Goal: Task Accomplishment & Management: Complete application form

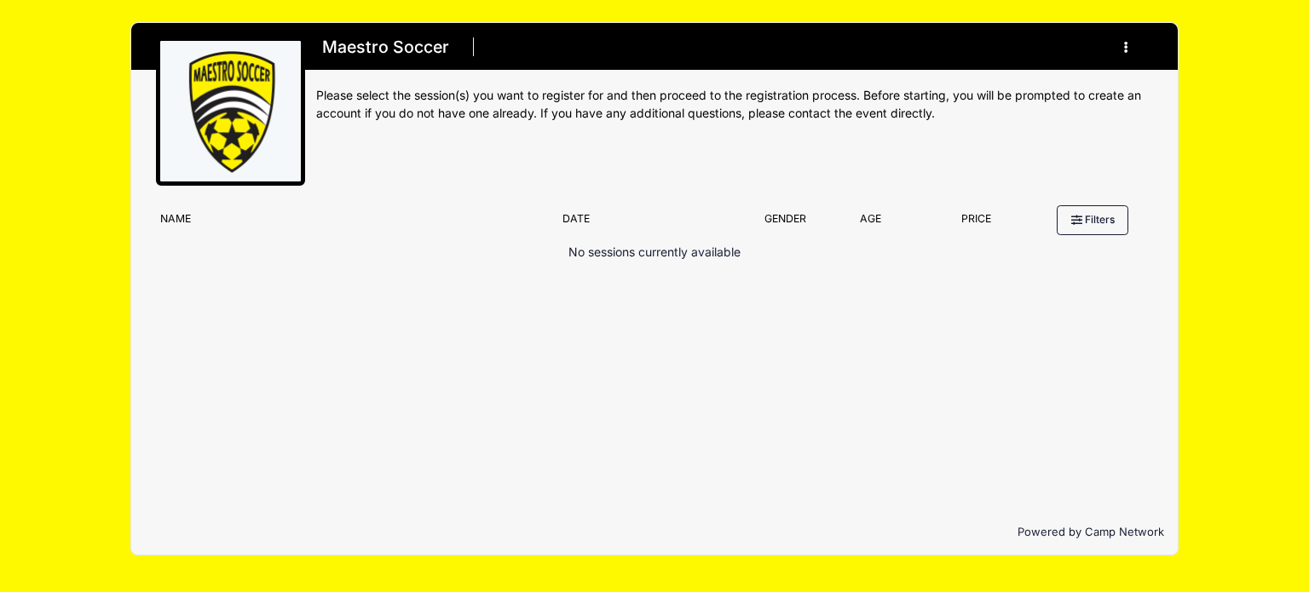
click at [1128, 46] on button "button" at bounding box center [1130, 47] width 46 height 30
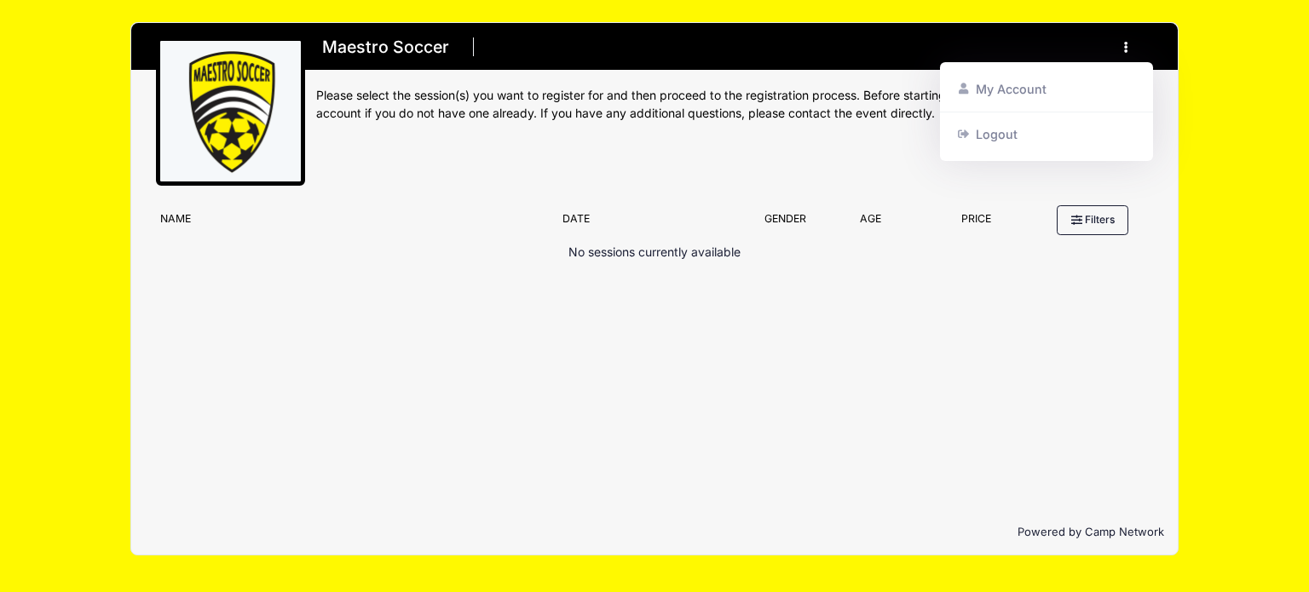
click at [1128, 46] on button "button" at bounding box center [1130, 47] width 46 height 30
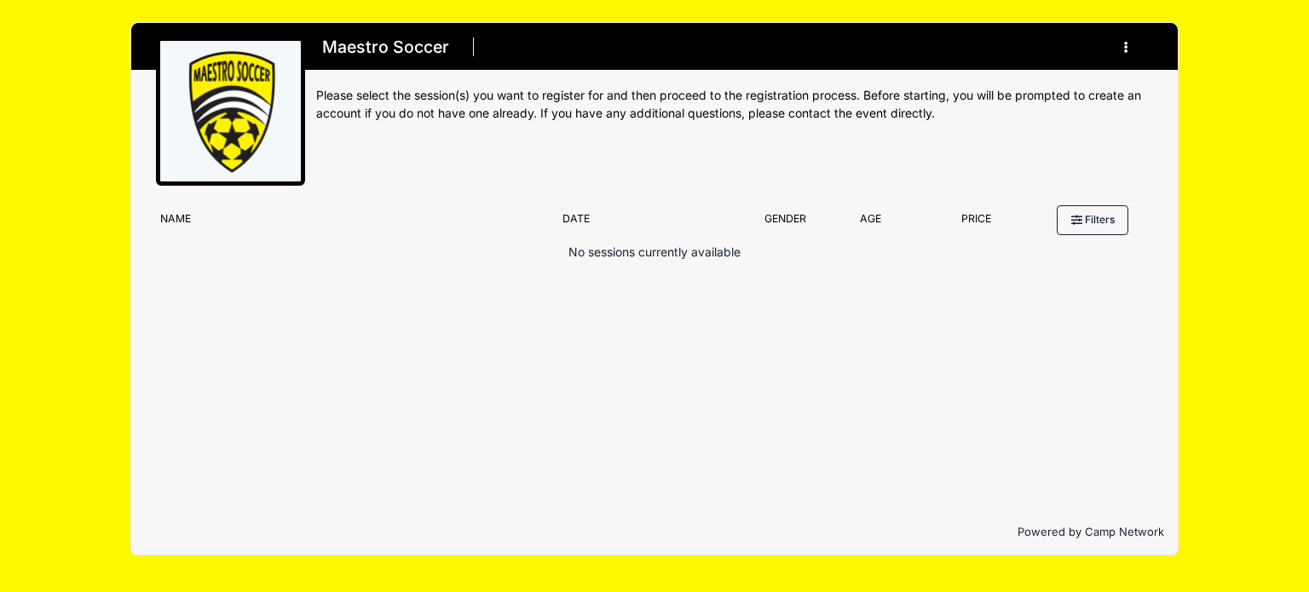
click at [1128, 46] on button "button" at bounding box center [1130, 47] width 46 height 30
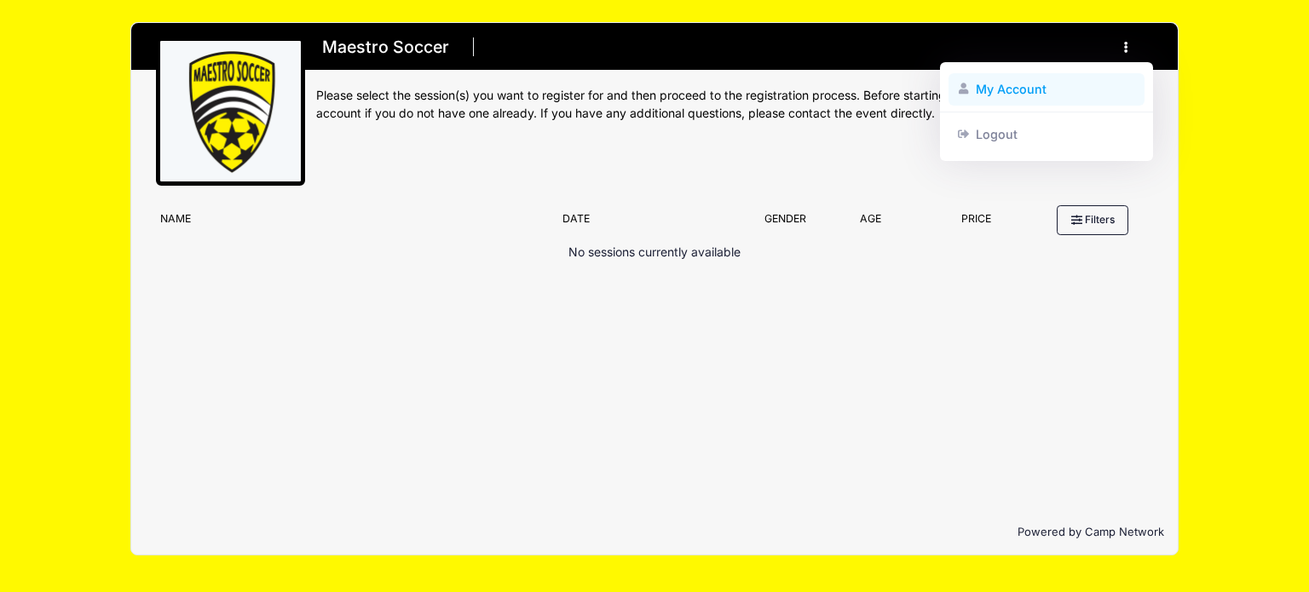
click at [1056, 91] on link "My Account" at bounding box center [1046, 89] width 197 height 32
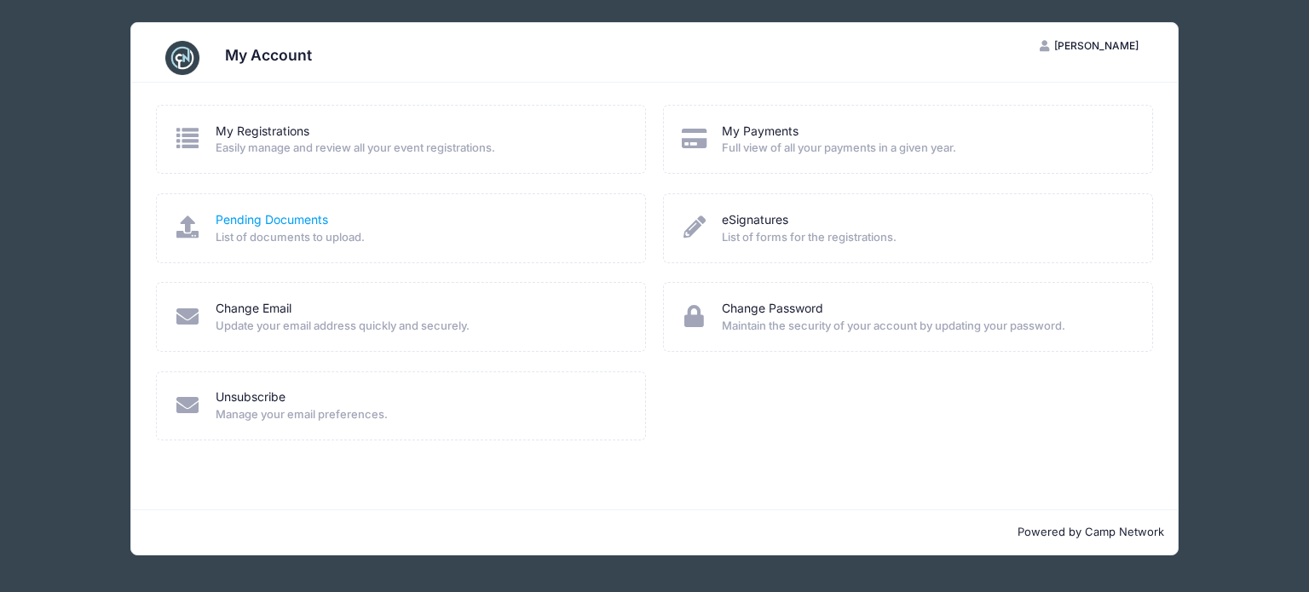
click at [264, 217] on link "Pending Documents" at bounding box center [272, 220] width 112 height 18
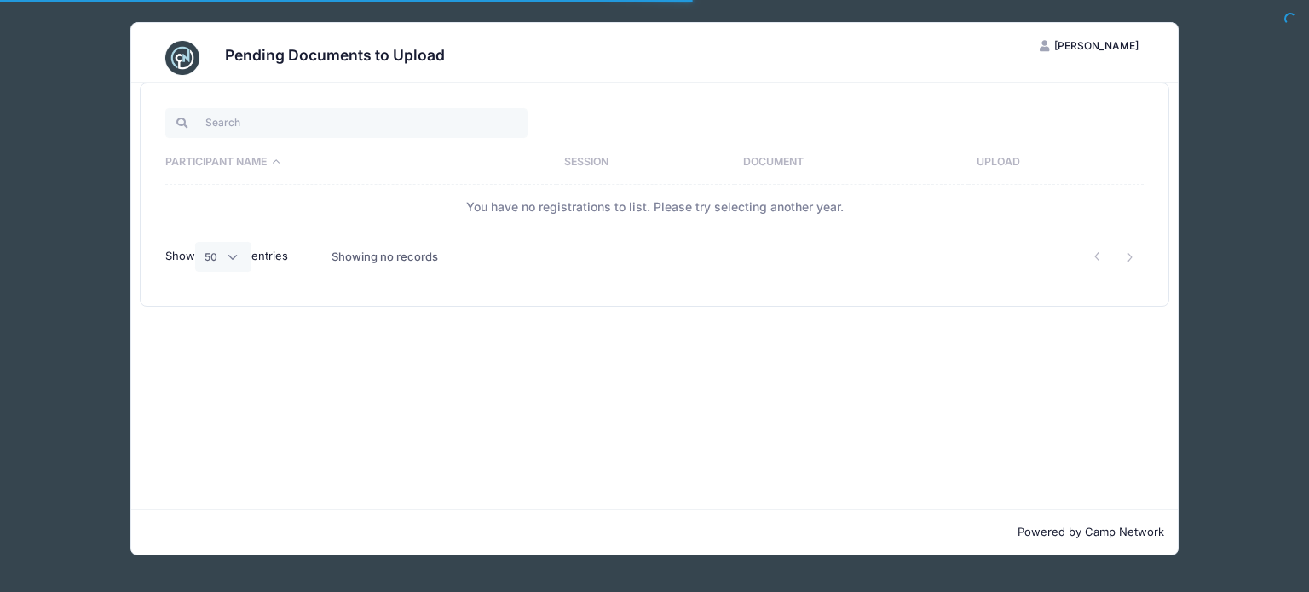
select select "50"
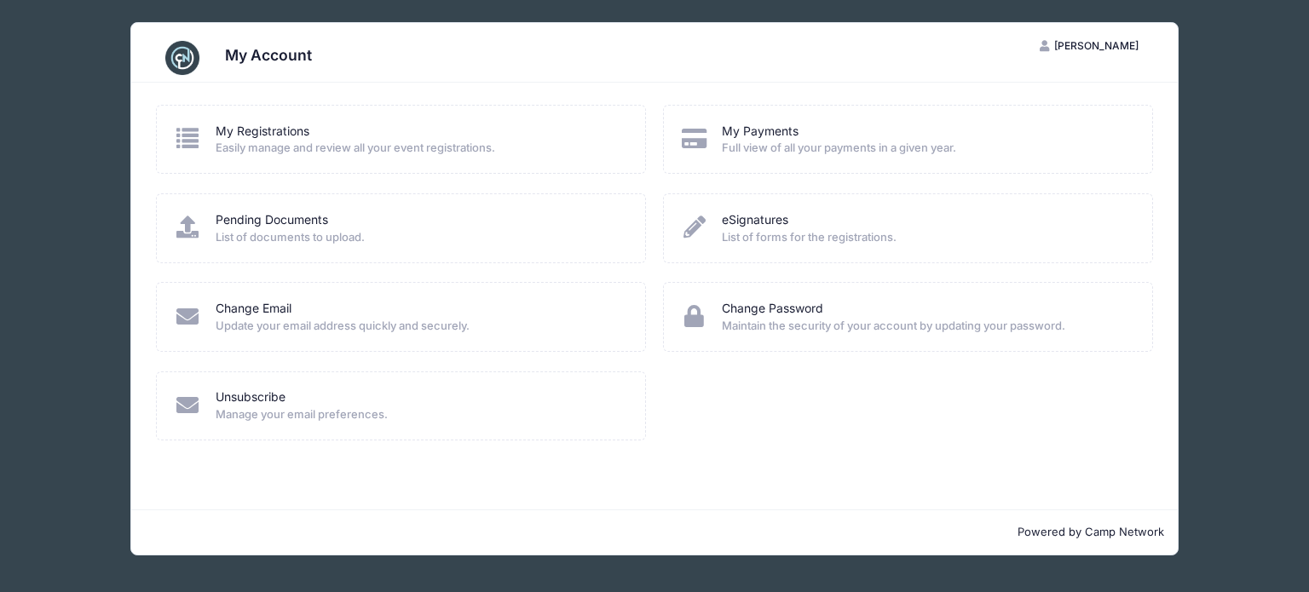
click at [382, 151] on span "Easily manage and review all your event registrations." at bounding box center [420, 148] width 408 height 17
click at [235, 131] on link "My Registrations" at bounding box center [263, 132] width 94 height 18
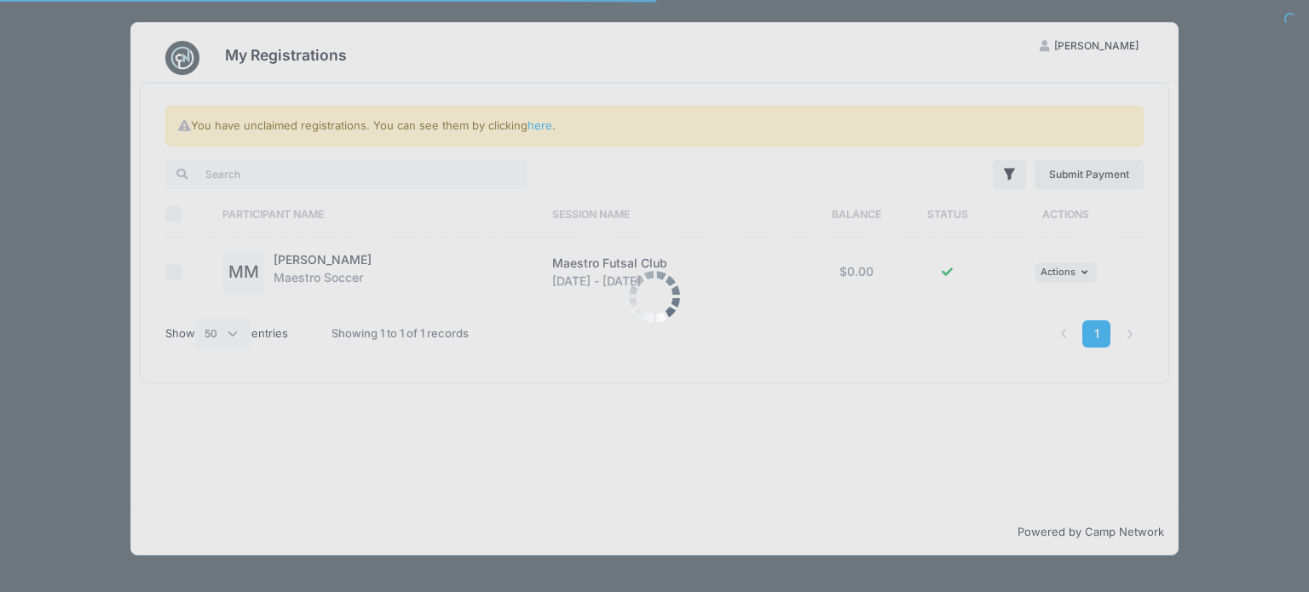
select select "50"
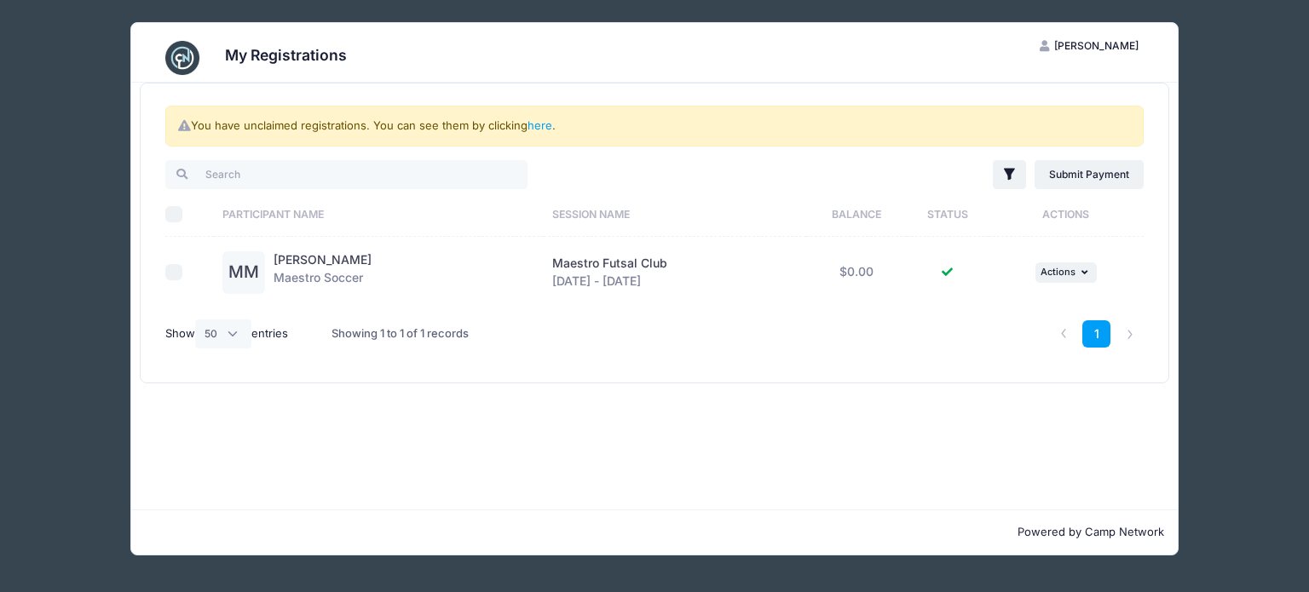
click at [170, 274] on input "checkbox" at bounding box center [173, 272] width 17 height 17
checkbox input "true"
click at [1097, 265] on button "... Actions" at bounding box center [1065, 272] width 61 height 20
click at [1011, 306] on link "View Registration" at bounding box center [1017, 309] width 154 height 32
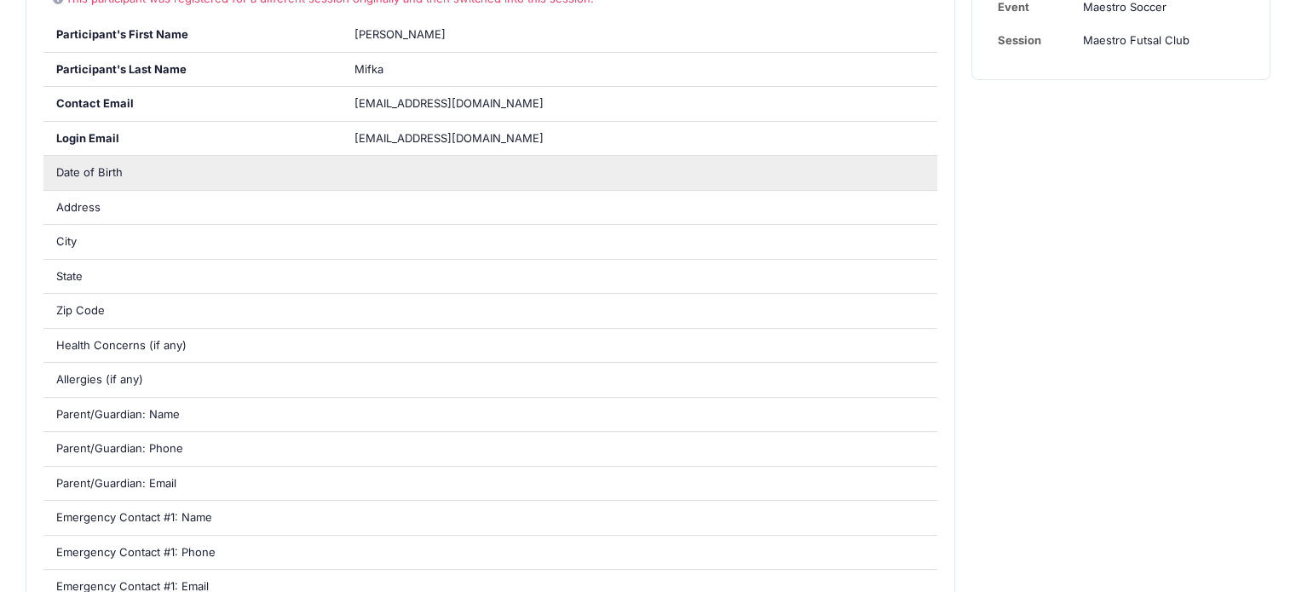
scroll to position [426, 0]
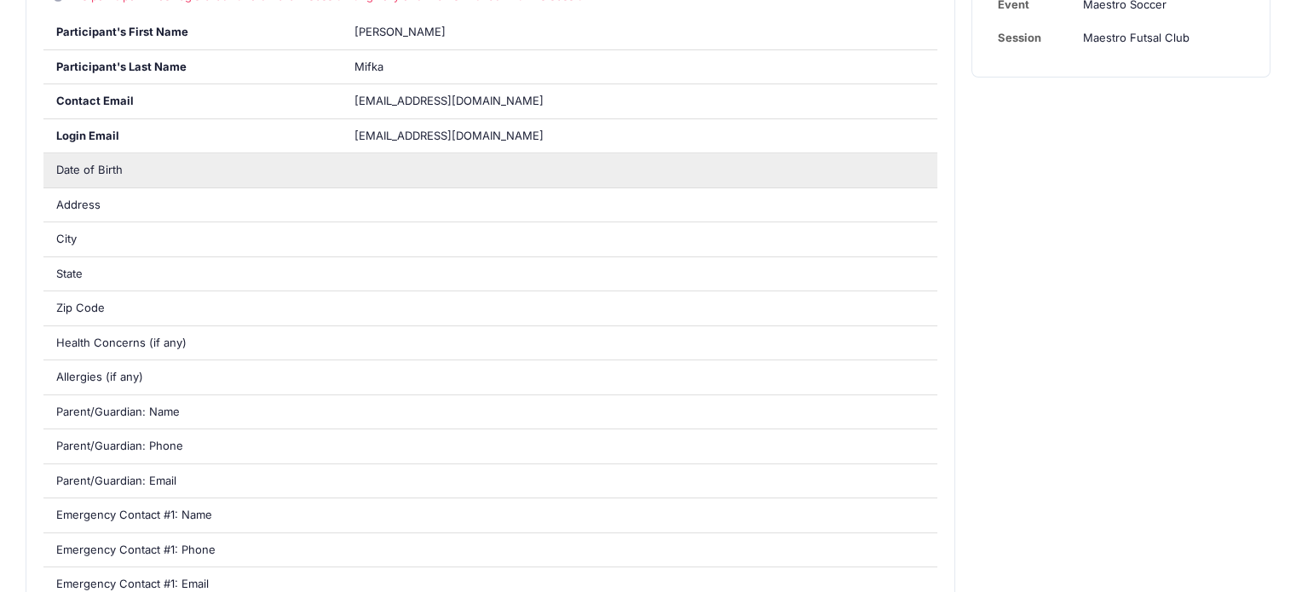
click at [343, 174] on div at bounding box center [639, 170] width 596 height 34
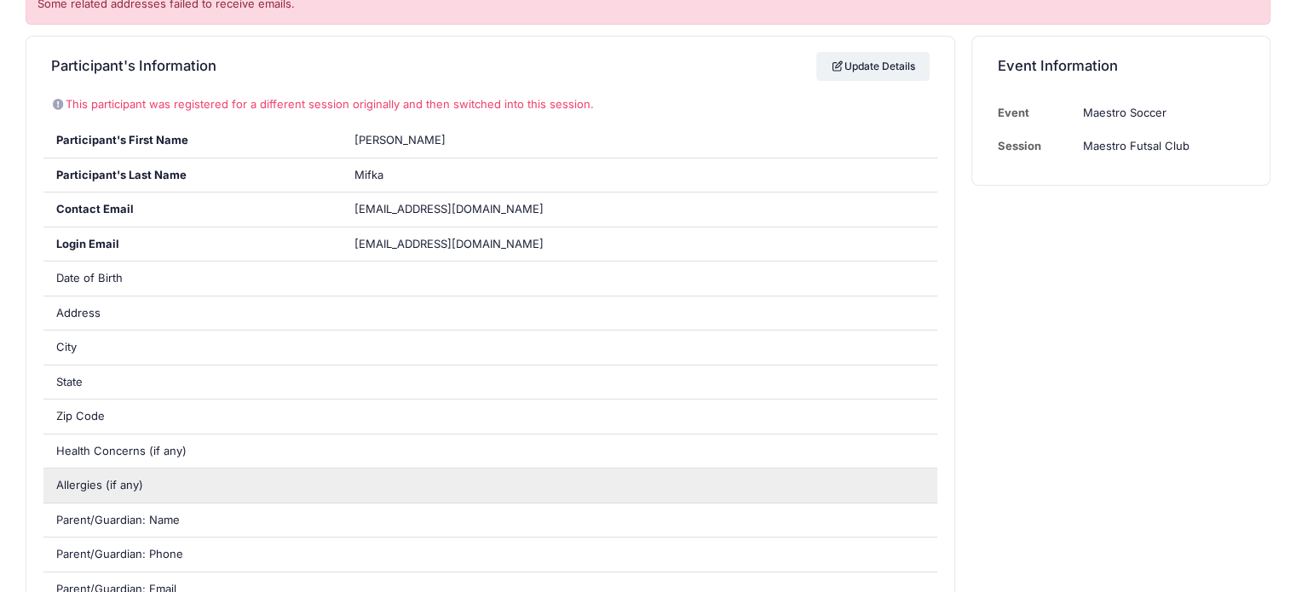
scroll to position [170, 0]
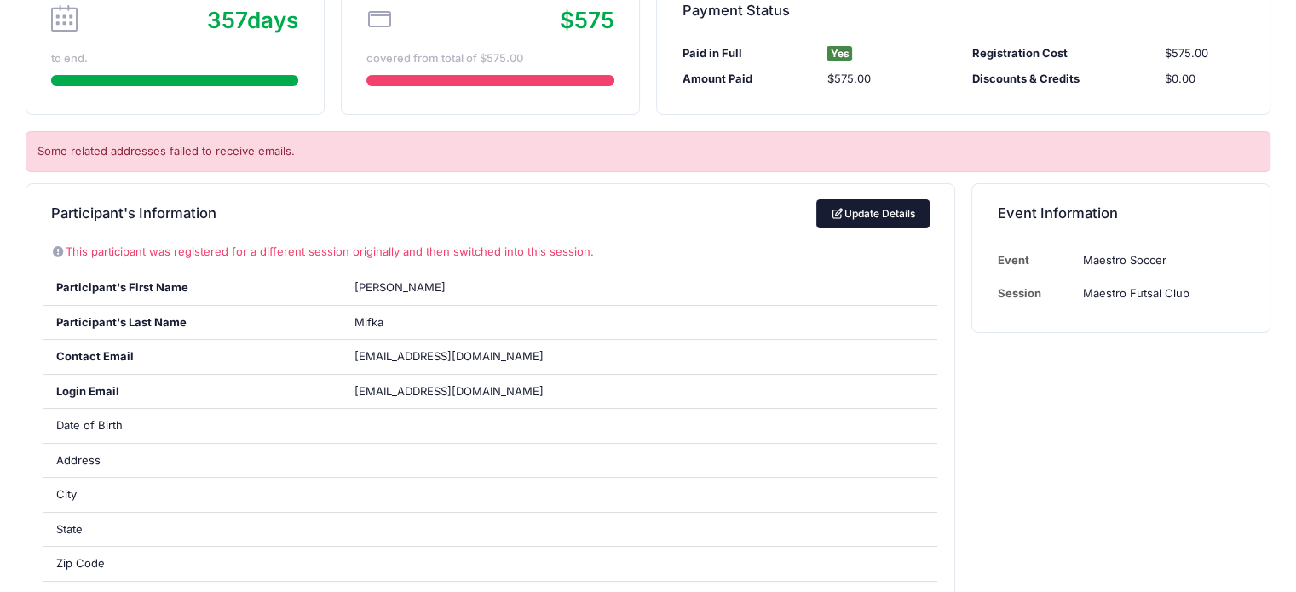
click at [896, 210] on link "Update Details" at bounding box center [872, 213] width 113 height 29
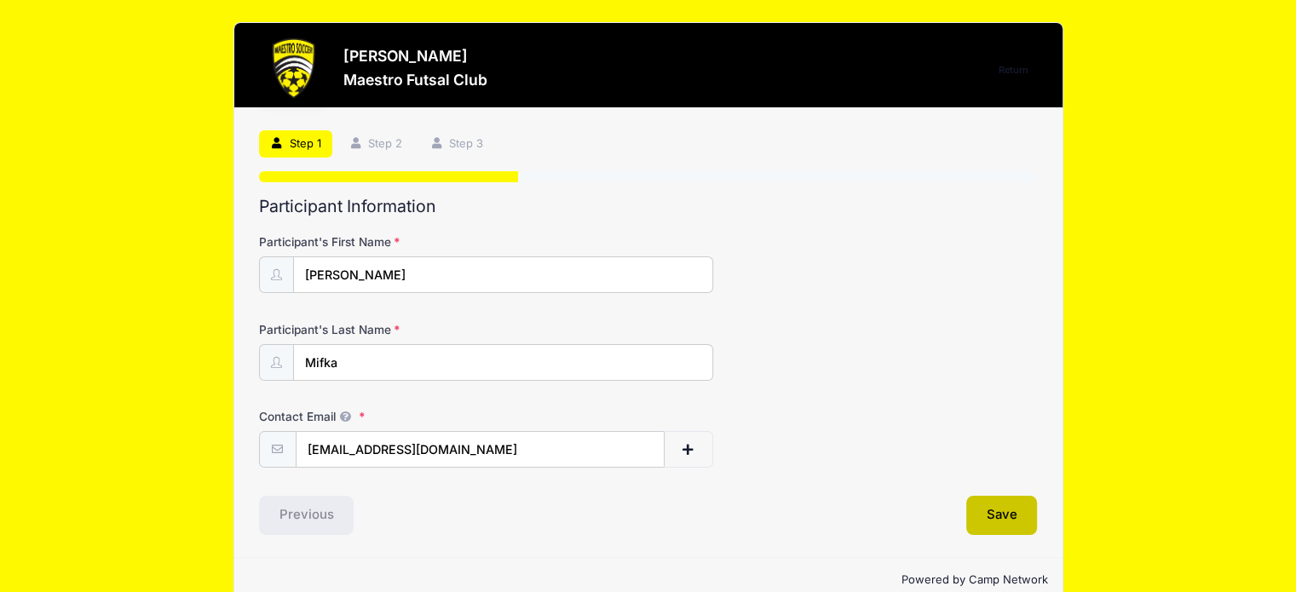
click at [992, 514] on button "Save" at bounding box center [1002, 515] width 72 height 39
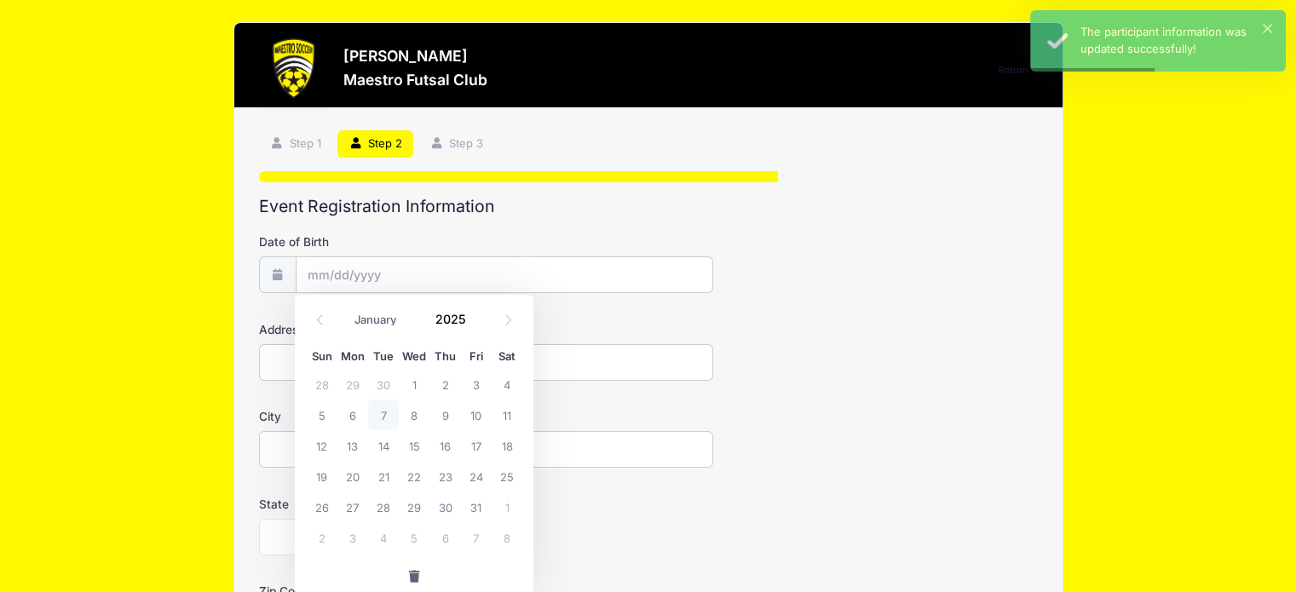
click at [365, 274] on input "Date of Birth" at bounding box center [505, 274] width 418 height 37
click at [349, 313] on select "January February March April May June July August September October November De…" at bounding box center [384, 320] width 76 height 22
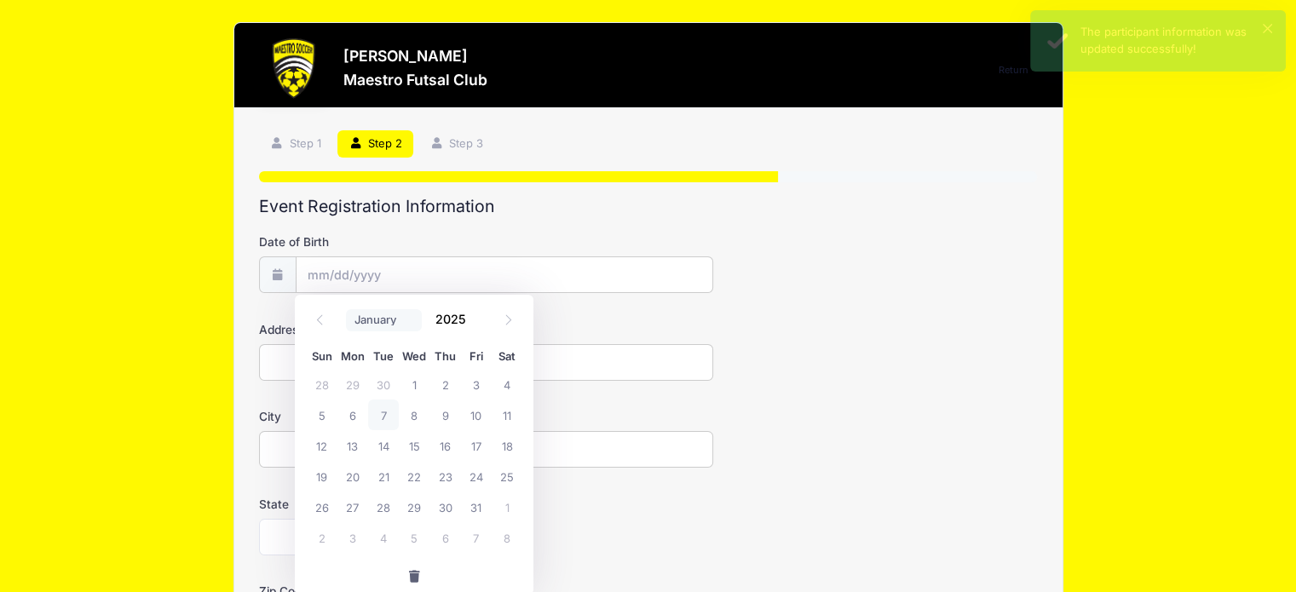
select select "8"
click at [346, 309] on select "January February March April May June July August September October November De…" at bounding box center [384, 320] width 76 height 22
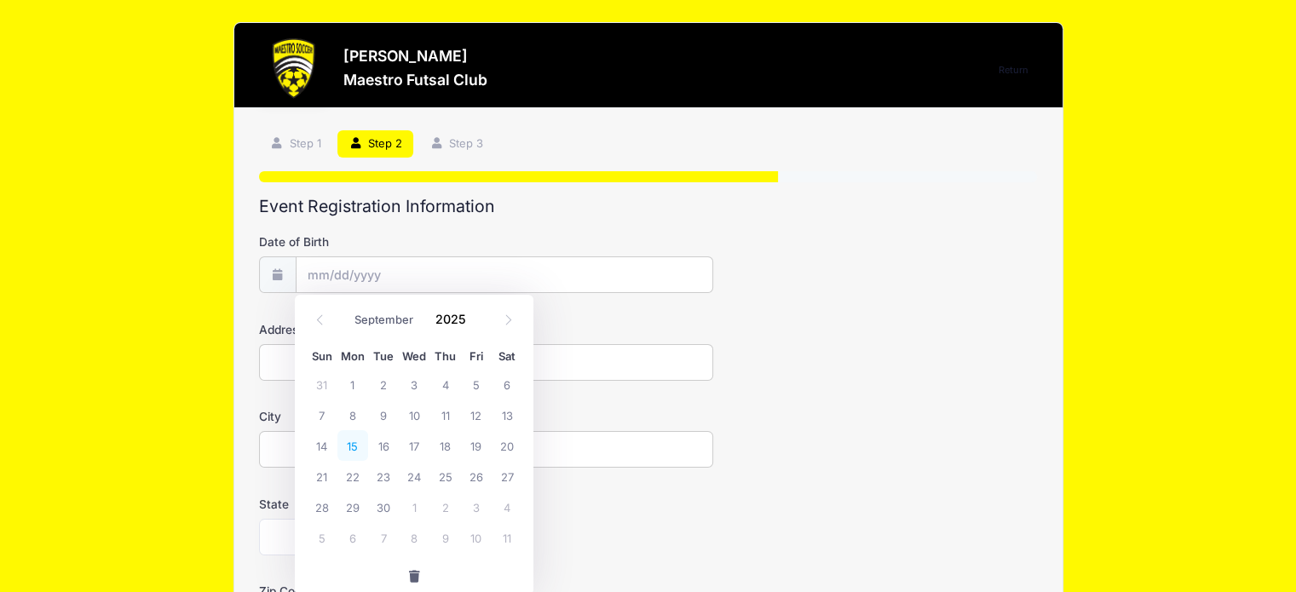
click at [358, 446] on span "15" at bounding box center [352, 445] width 31 height 31
type input "[DATE]"
click at [366, 268] on input "09/15/2025" at bounding box center [505, 274] width 418 height 37
click at [474, 318] on span at bounding box center [476, 313] width 12 height 13
click at [477, 303] on div "January February March April May June July August September October November De…" at bounding box center [414, 314] width 163 height 29
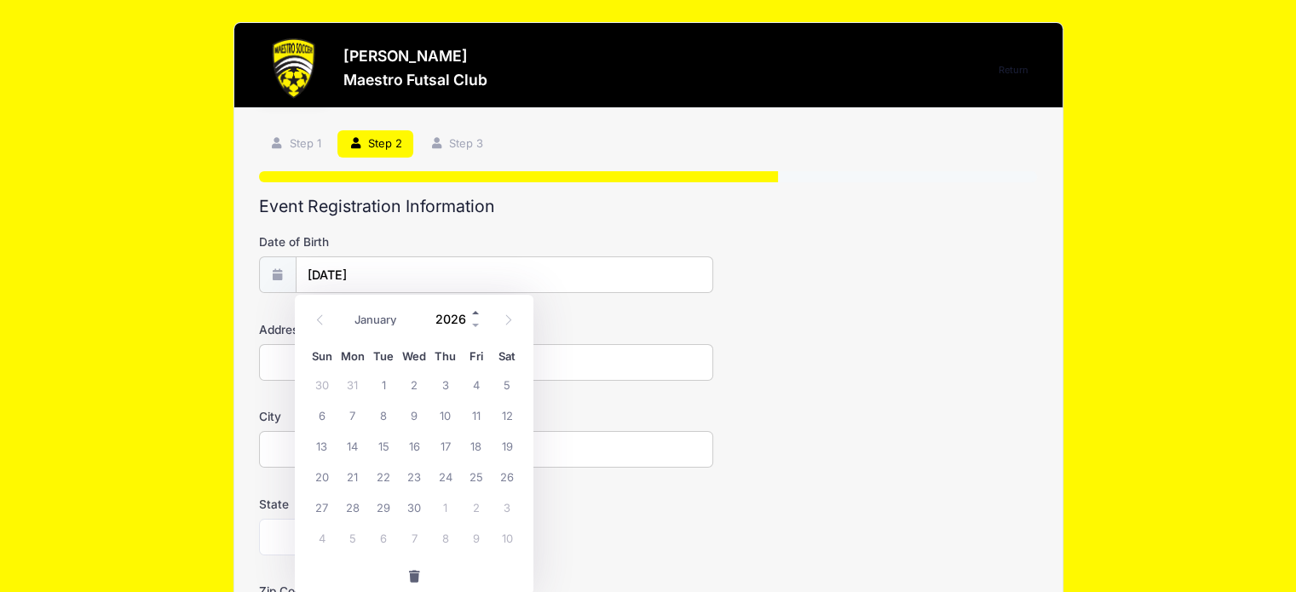
click at [477, 310] on span at bounding box center [476, 313] width 12 height 13
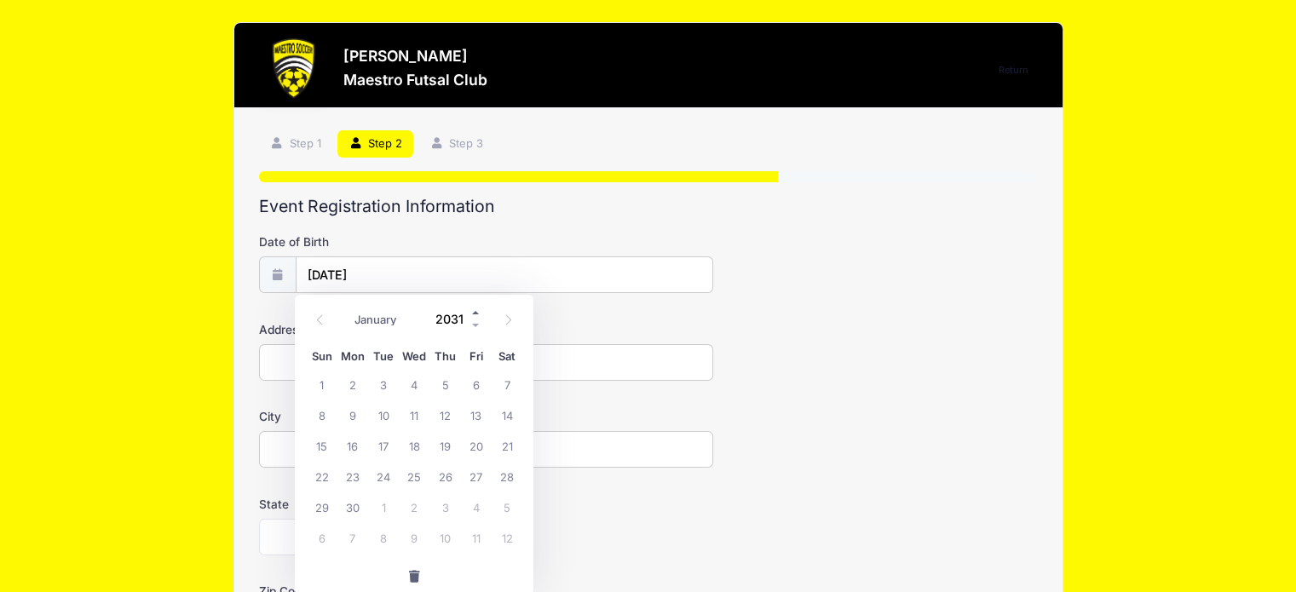
click at [477, 310] on span at bounding box center [476, 313] width 12 height 13
click at [477, 314] on span at bounding box center [476, 313] width 12 height 13
click at [477, 317] on span at bounding box center [476, 313] width 12 height 13
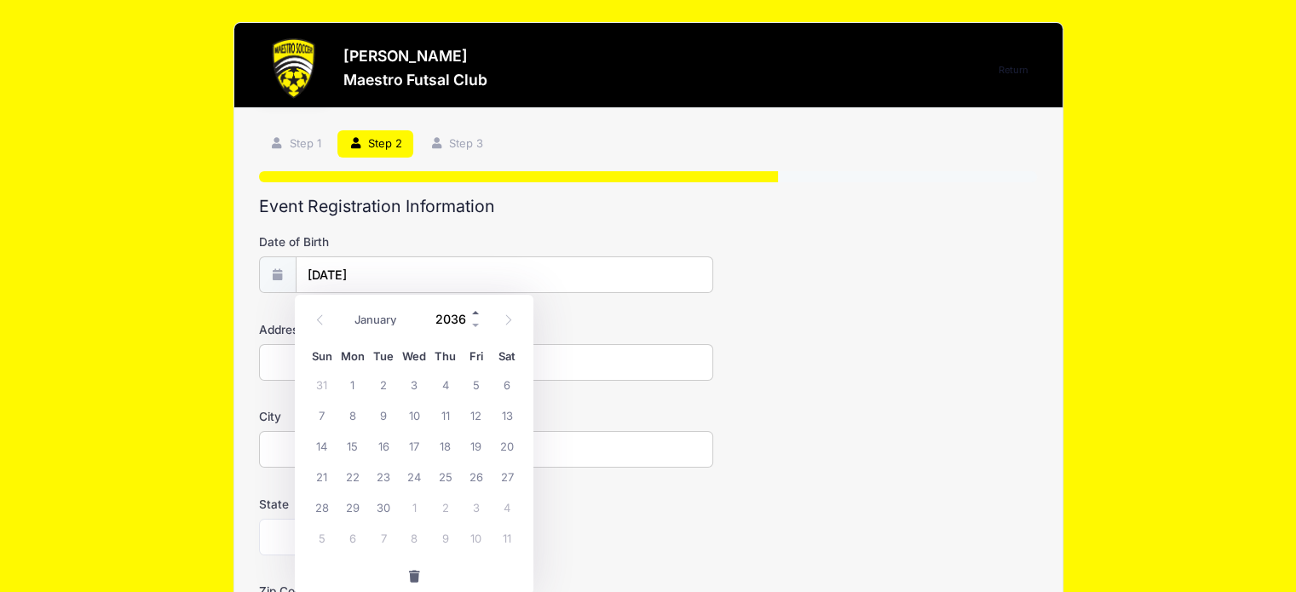
click at [477, 317] on span at bounding box center [476, 313] width 12 height 13
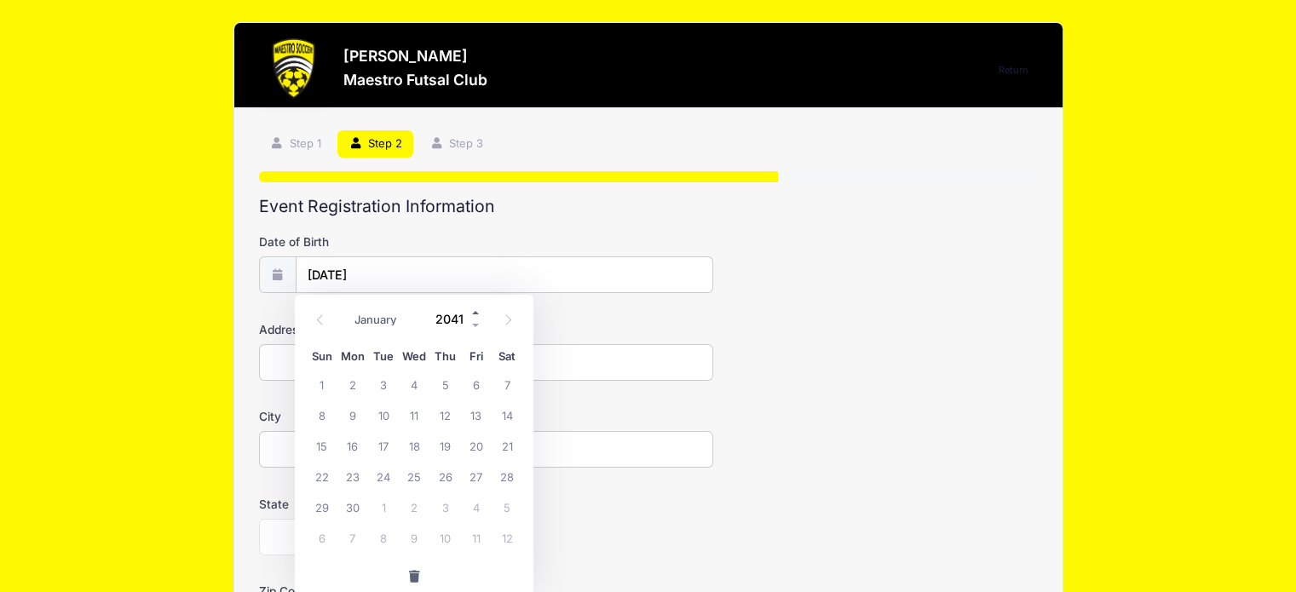
click at [477, 317] on span at bounding box center [476, 313] width 12 height 13
click at [470, 308] on span at bounding box center [476, 313] width 12 height 13
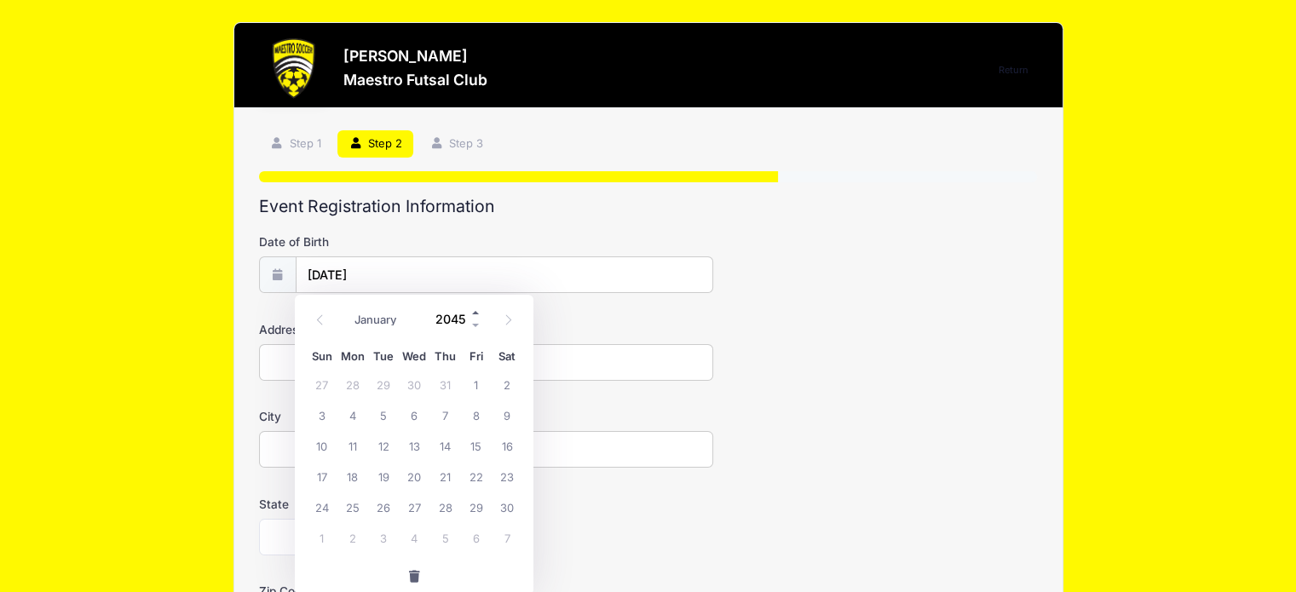
type input "2046"
click at [475, 305] on div "January February March April May June July August September October November De…" at bounding box center [414, 314] width 163 height 29
click at [457, 316] on input "2046" at bounding box center [454, 320] width 55 height 26
click at [866, 349] on div "Address" at bounding box center [648, 351] width 779 height 60
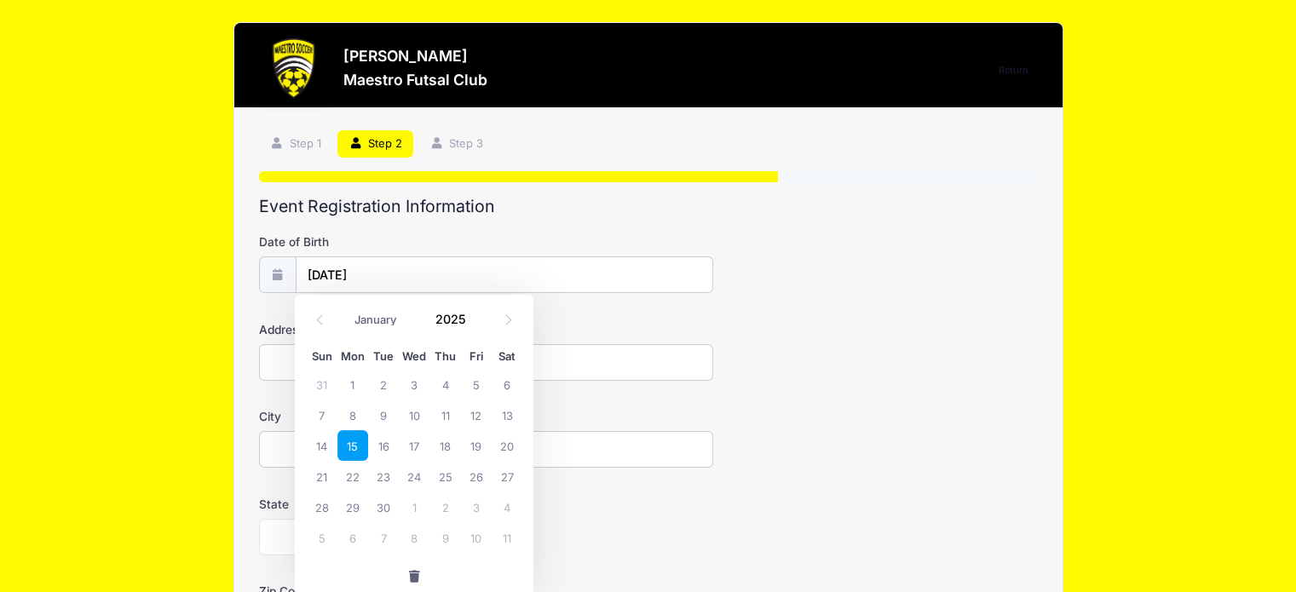
click at [367, 269] on input "09/15/2025" at bounding box center [505, 274] width 418 height 37
click at [475, 323] on span at bounding box center [476, 326] width 12 height 13
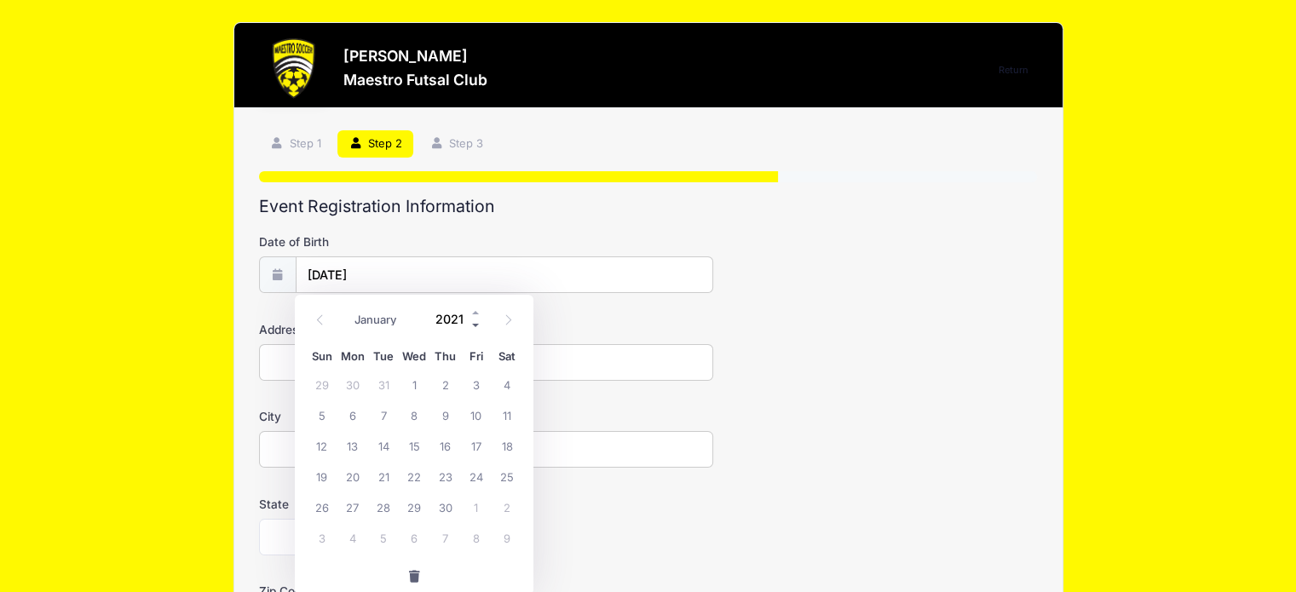
click at [475, 323] on span at bounding box center [476, 326] width 12 height 13
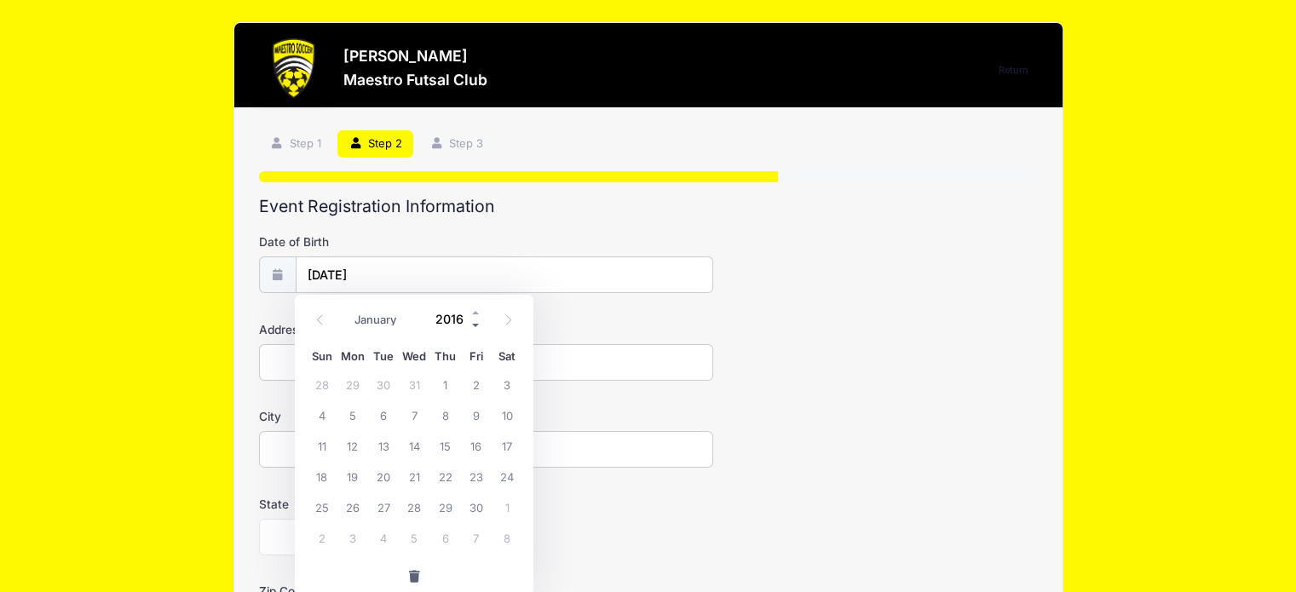
click at [475, 323] on span at bounding box center [476, 326] width 12 height 13
type input "2015"
click at [383, 442] on span "15" at bounding box center [383, 445] width 31 height 31
type input "09/15/2015"
click at [437, 367] on input "Address" at bounding box center [486, 362] width 454 height 37
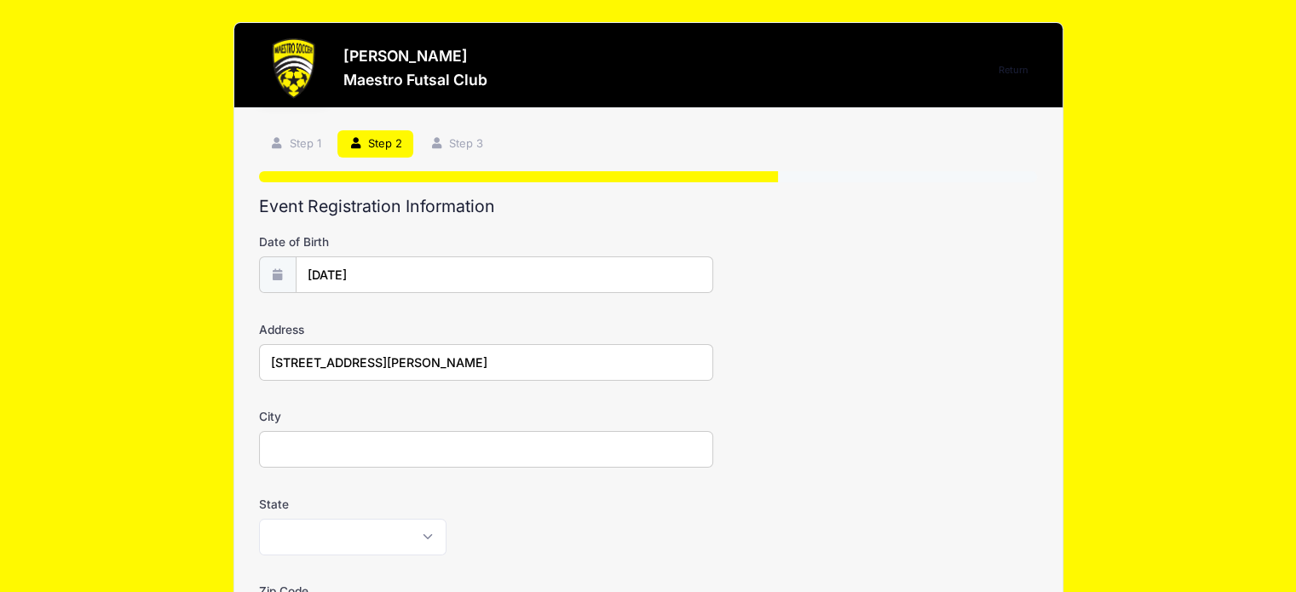
type input "146 Morris Ave Unit 7"
click at [420, 449] on input "City" at bounding box center [486, 449] width 454 height 37
type input "Summit"
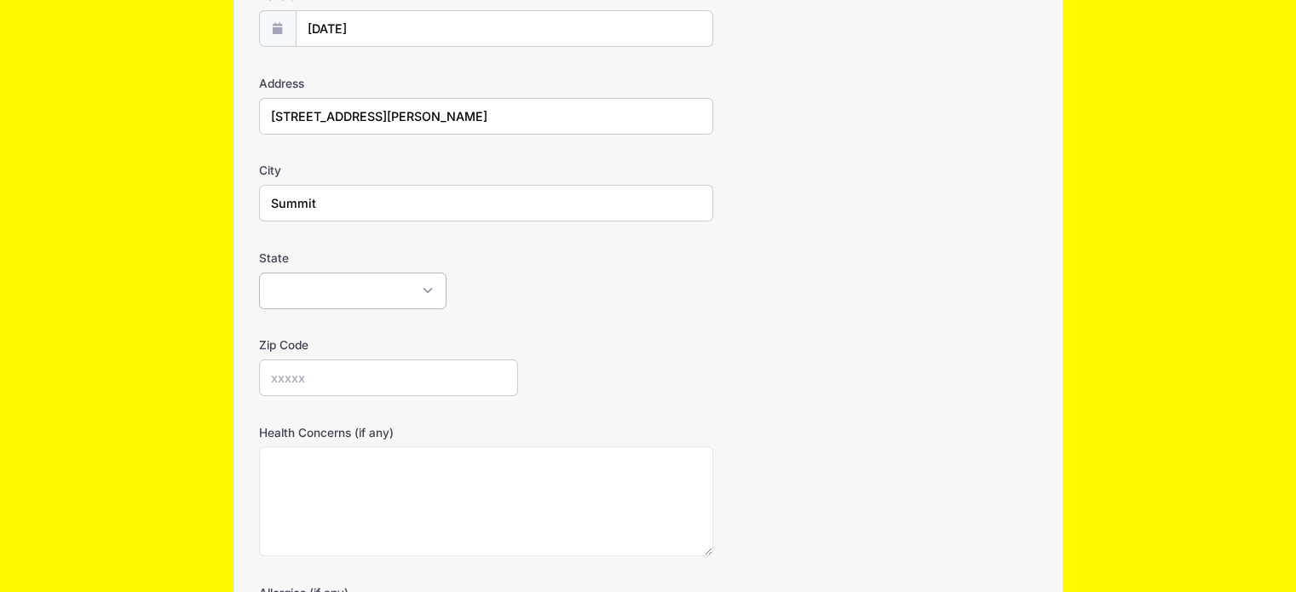
scroll to position [256, 0]
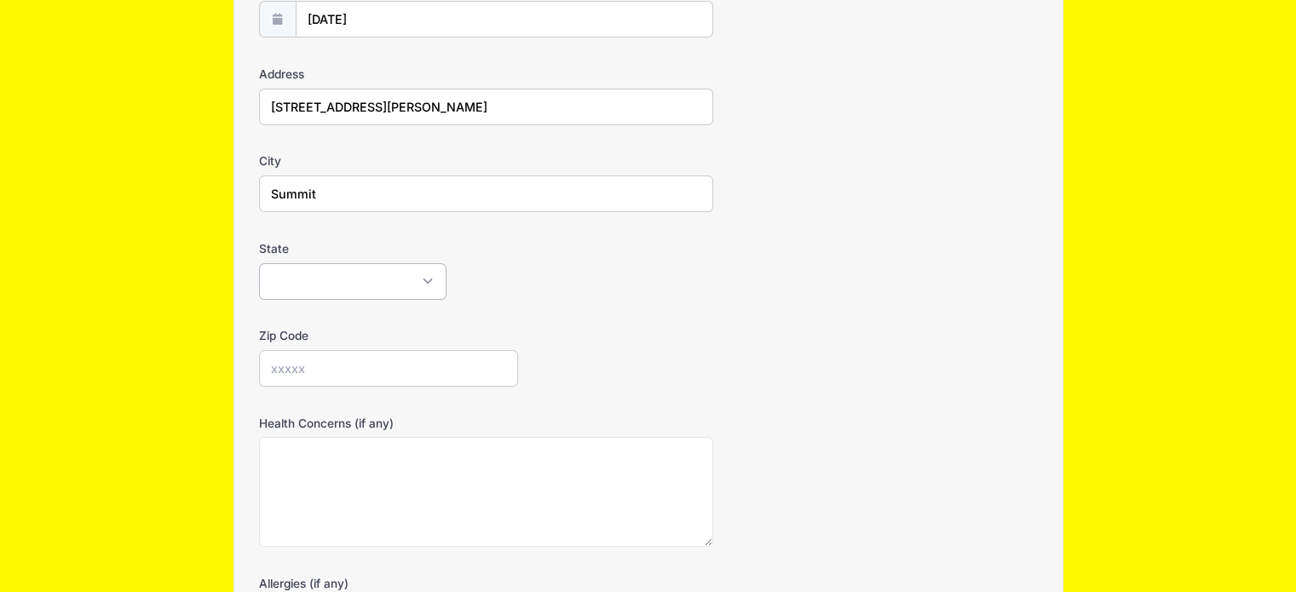
click at [429, 282] on select "Alabama Alaska American Samoa Arizona Arkansas Armed Forces Africa Armed Forces…" at bounding box center [352, 281] width 187 height 37
select select "NJ"
click at [259, 263] on select "Alabama Alaska American Samoa Arizona Arkansas Armed Forces Africa Armed Forces…" at bounding box center [352, 281] width 187 height 37
click at [425, 364] on input "Zip Code" at bounding box center [388, 368] width 259 height 37
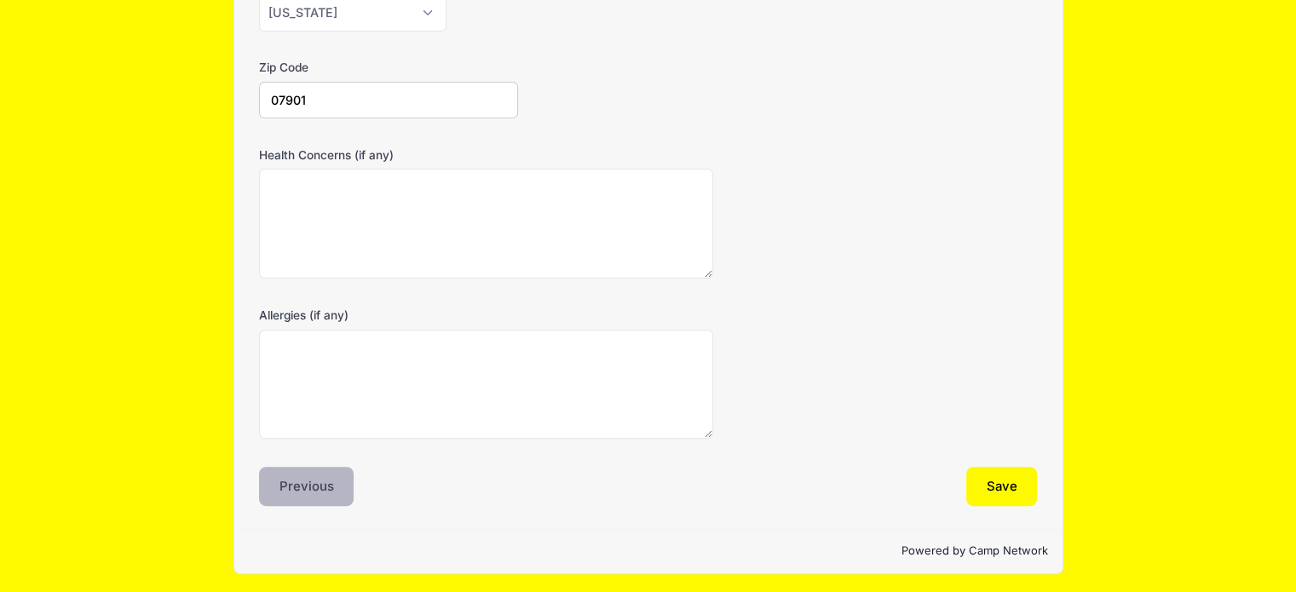
scroll to position [525, 0]
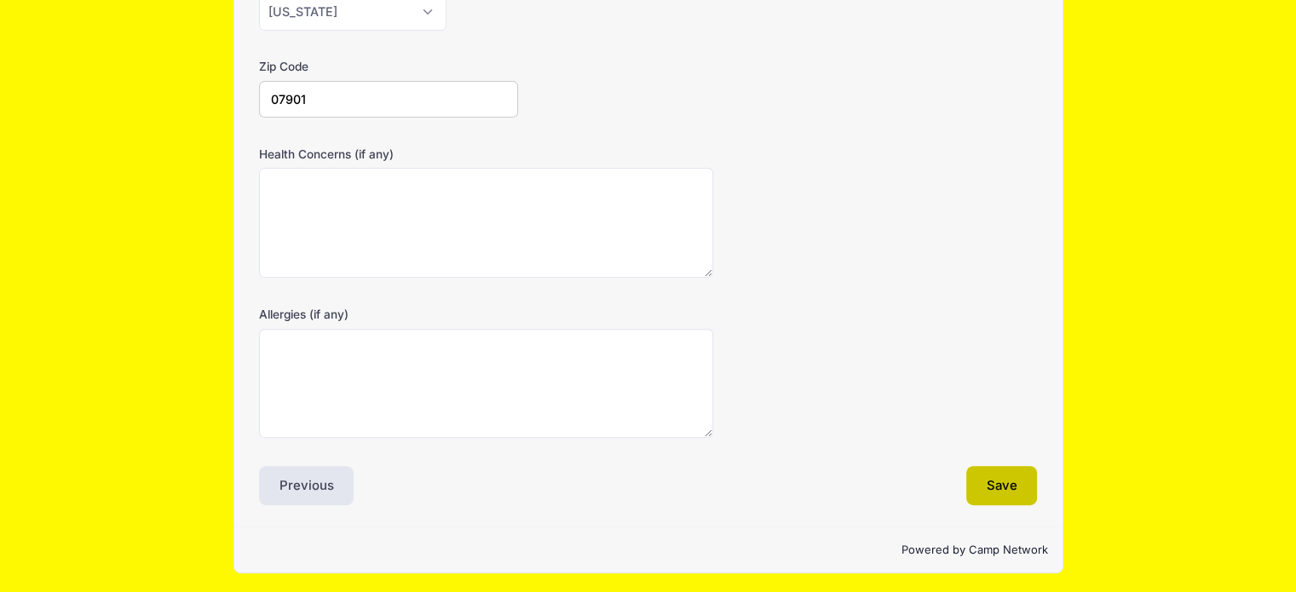
type input "07901"
click at [983, 476] on button "Save" at bounding box center [1002, 485] width 72 height 39
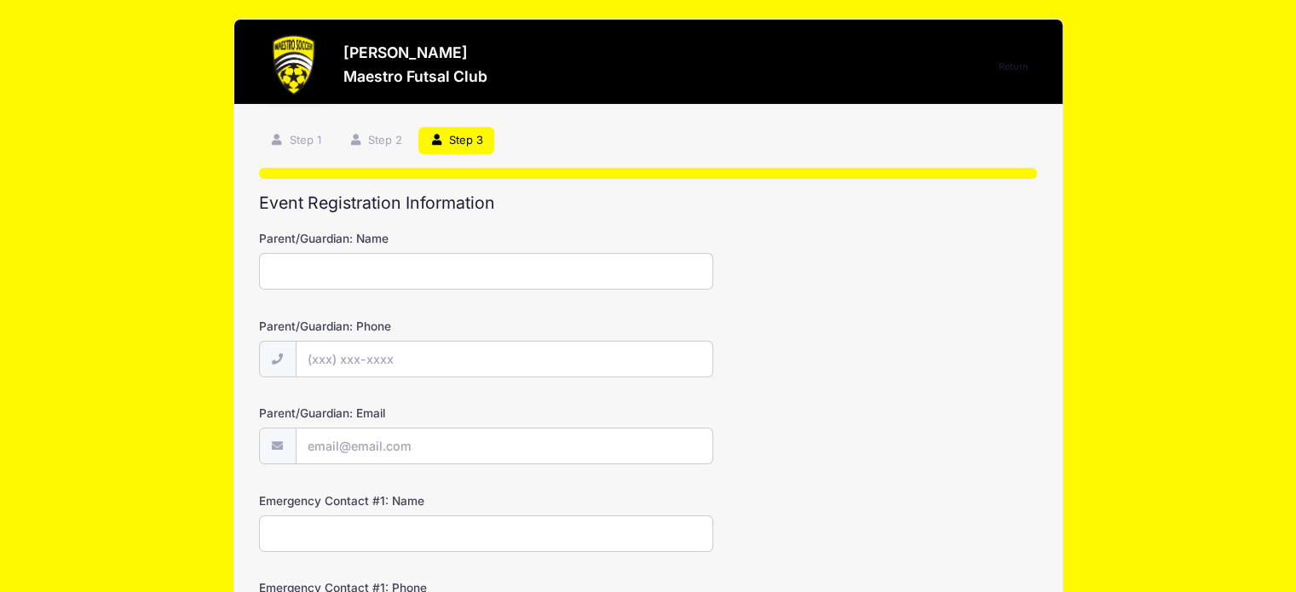
scroll to position [0, 0]
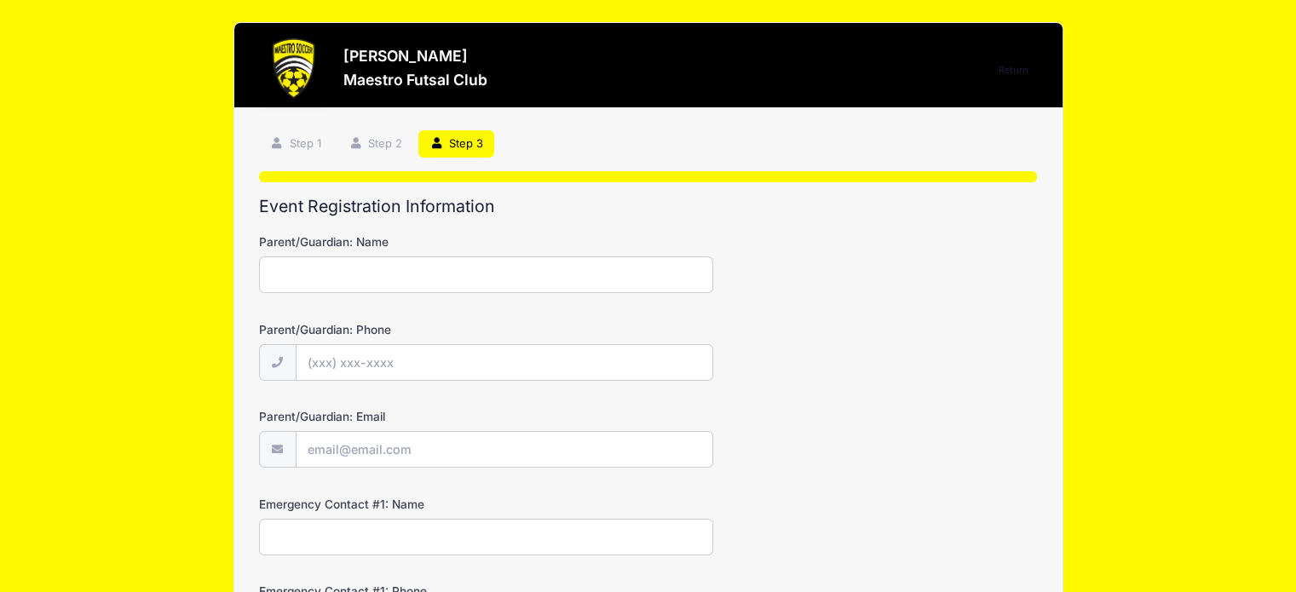
click at [335, 279] on input "Parent/Guardian: Name" at bounding box center [486, 274] width 454 height 37
type input "Giselle Salles"
click at [376, 375] on input "Parent/Guardian: Phone" at bounding box center [505, 362] width 418 height 37
type input "(908) 265-8012"
click at [385, 446] on input "Parent/Guardian: Email" at bounding box center [505, 449] width 418 height 37
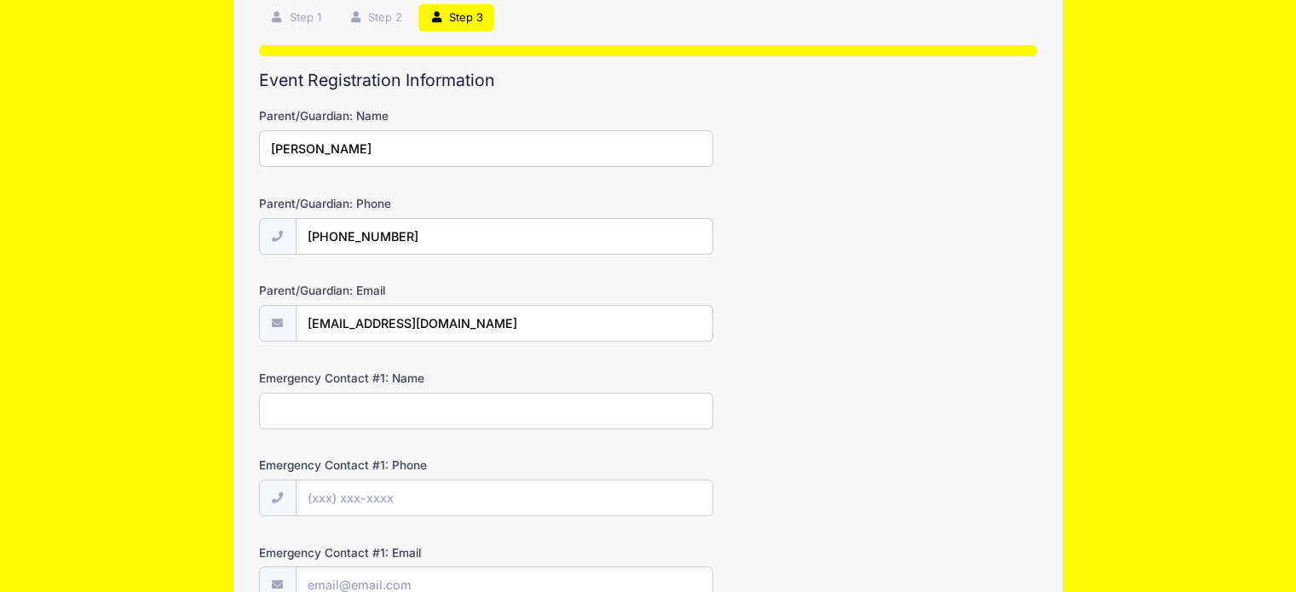
scroll to position [170, 0]
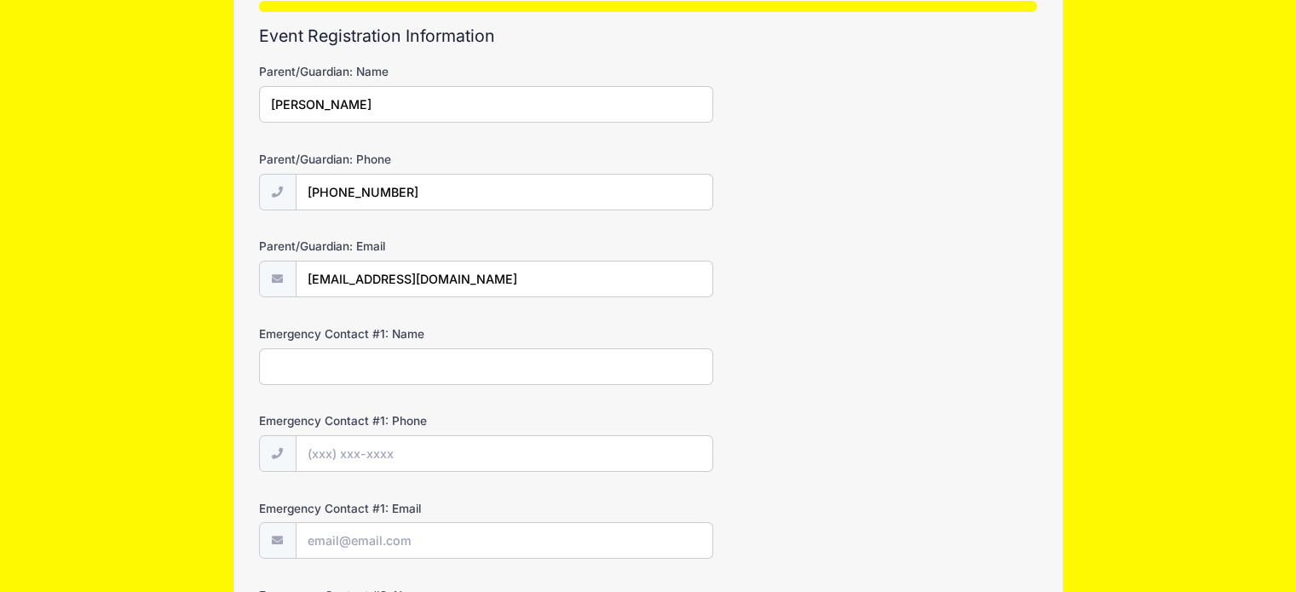
type input "[EMAIL_ADDRESS][DOMAIN_NAME]"
click at [399, 369] on input "Emergency Contact #1: Name" at bounding box center [486, 367] width 454 height 37
type input "Giselle Salles"
click at [398, 437] on input "Emergency Contact #1: Phone" at bounding box center [505, 453] width 418 height 37
type input "(908) 265-8012"
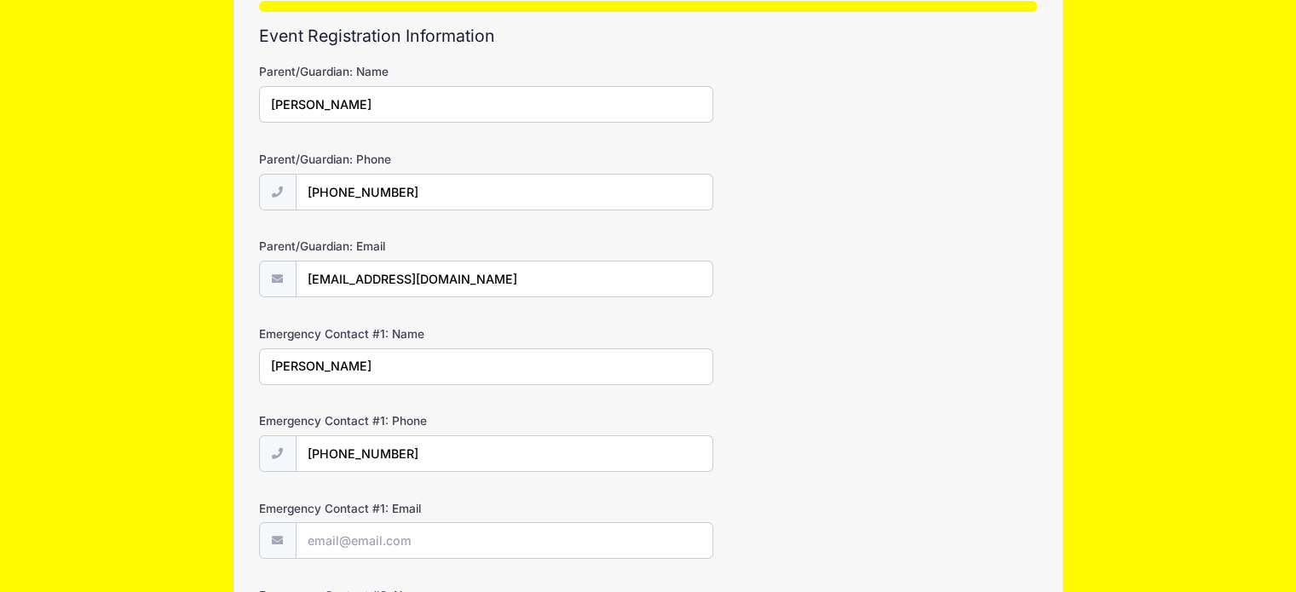
click at [389, 528] on input "Emergency Contact #1: Email" at bounding box center [505, 540] width 418 height 37
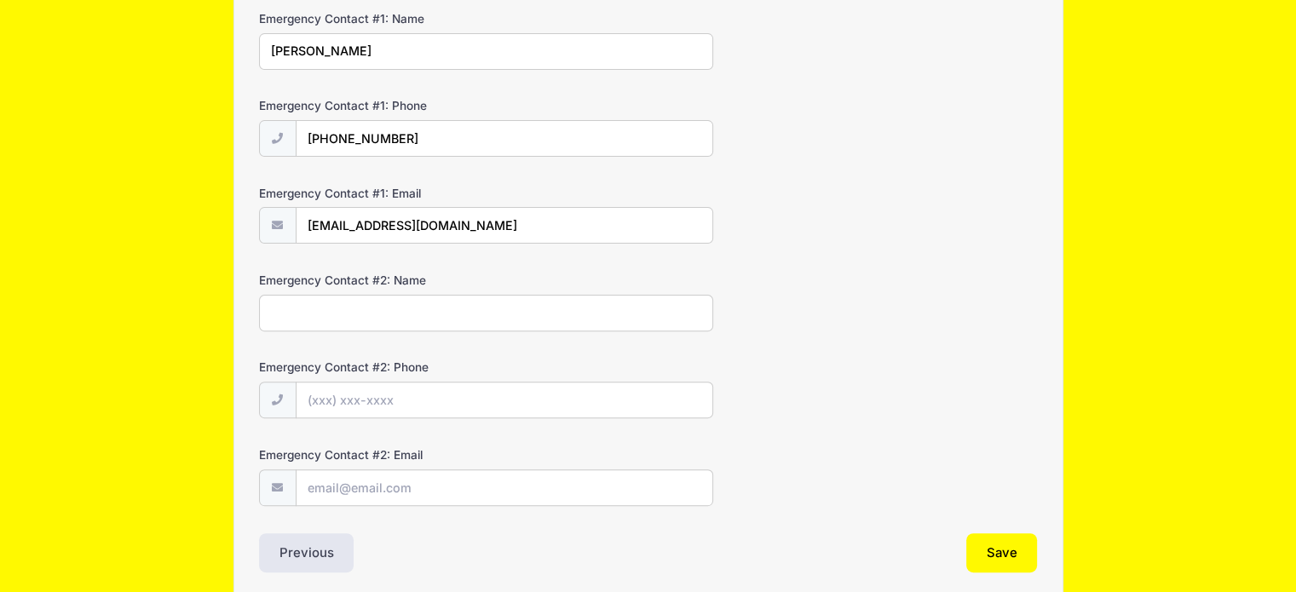
scroll to position [552, 0]
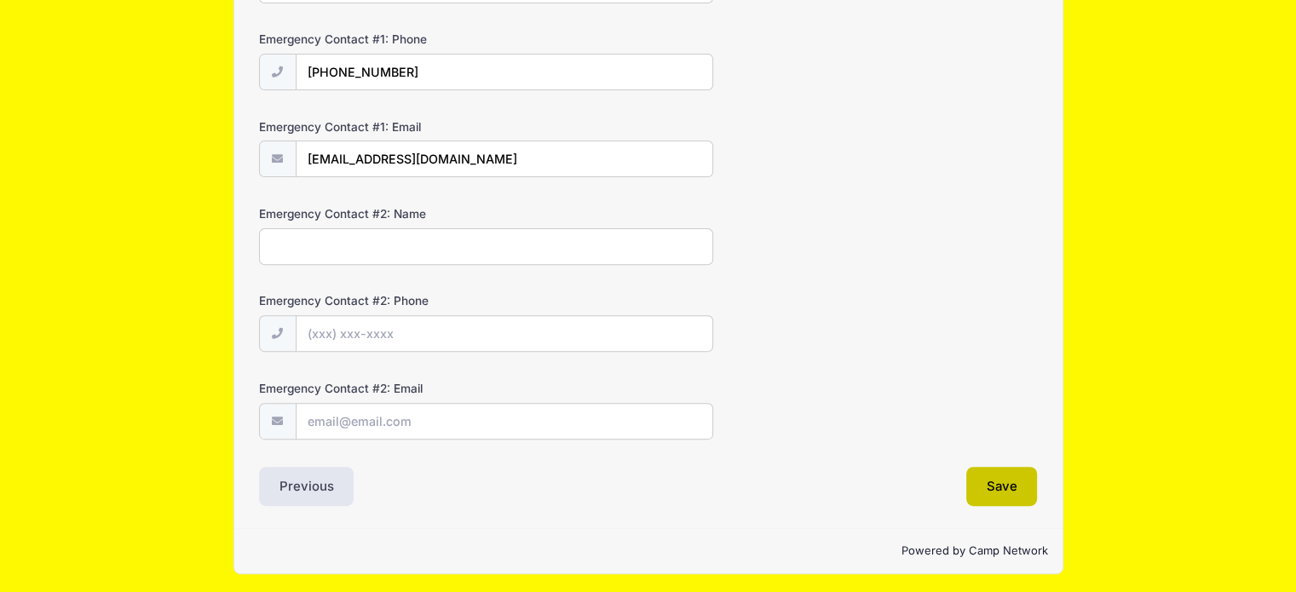
type input "[EMAIL_ADDRESS][DOMAIN_NAME]"
click at [982, 483] on button "Save" at bounding box center [1002, 486] width 72 height 39
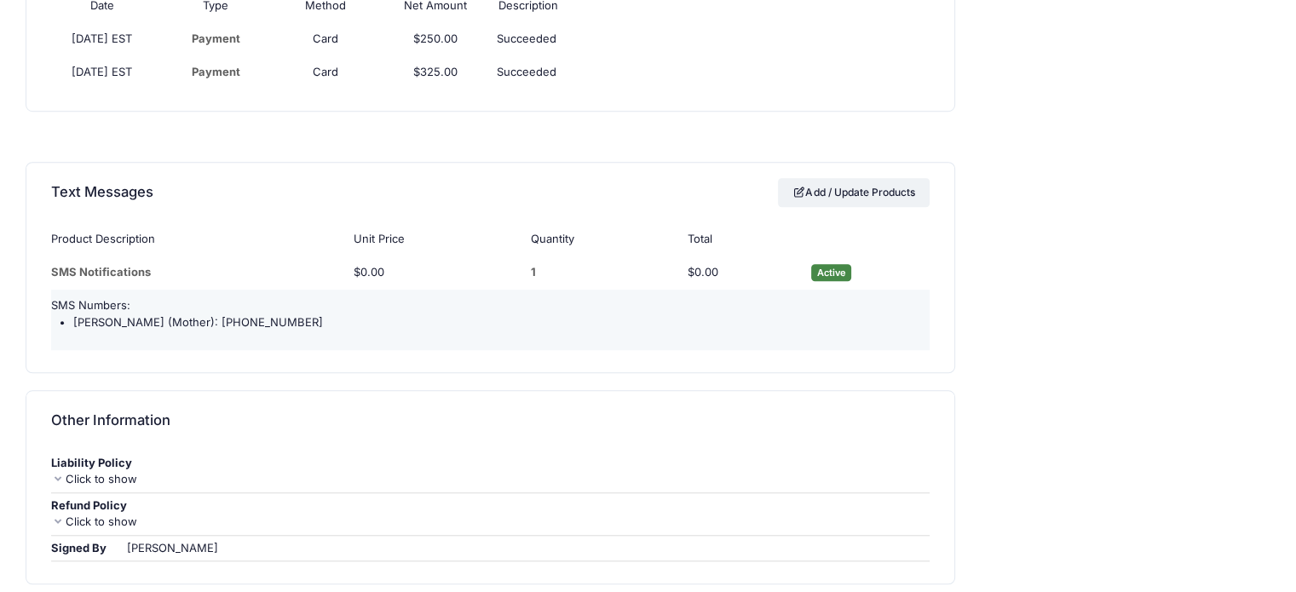
scroll to position [1363, 0]
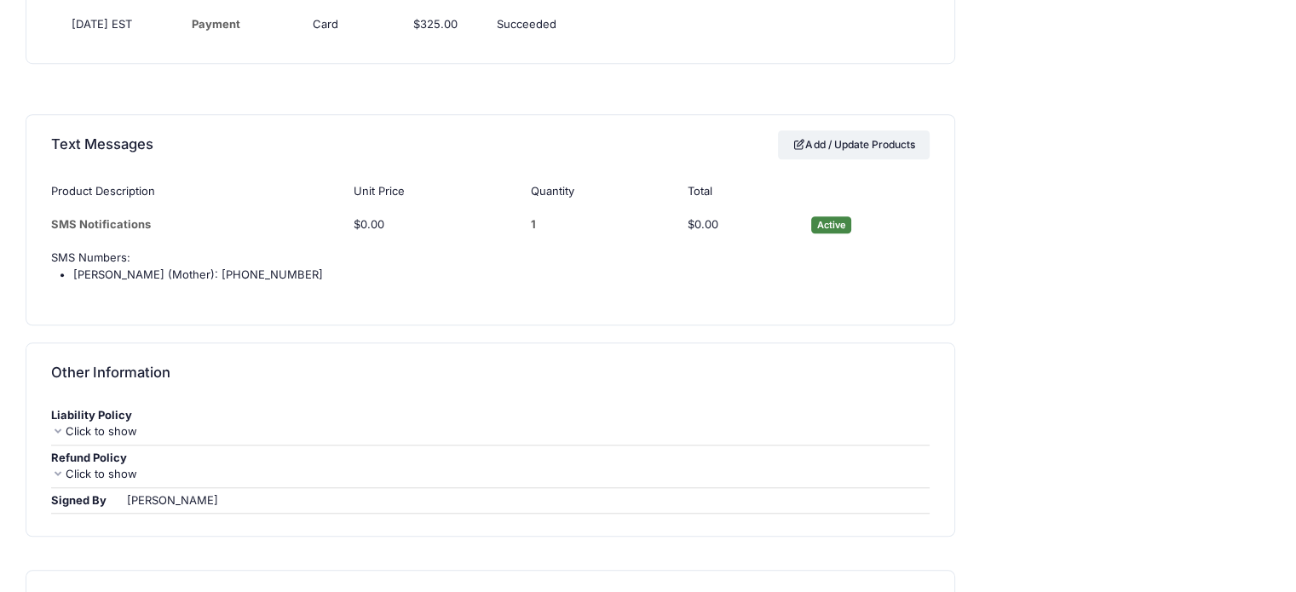
click at [55, 426] on icon at bounding box center [58, 431] width 14 height 11
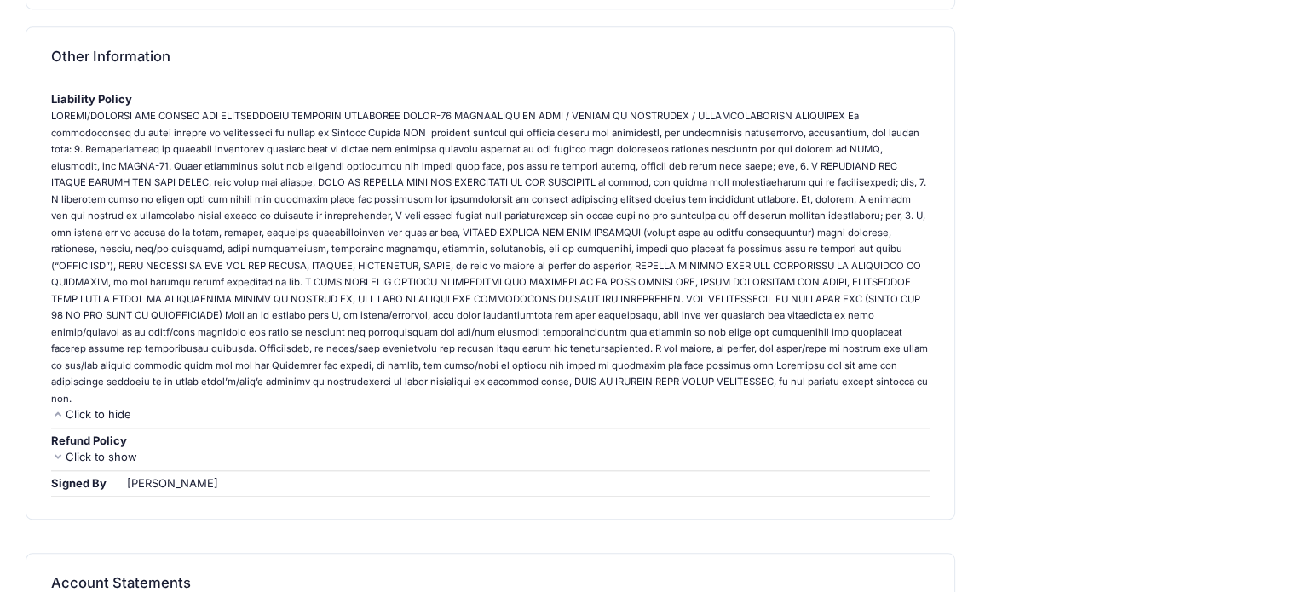
scroll to position [1704, 0]
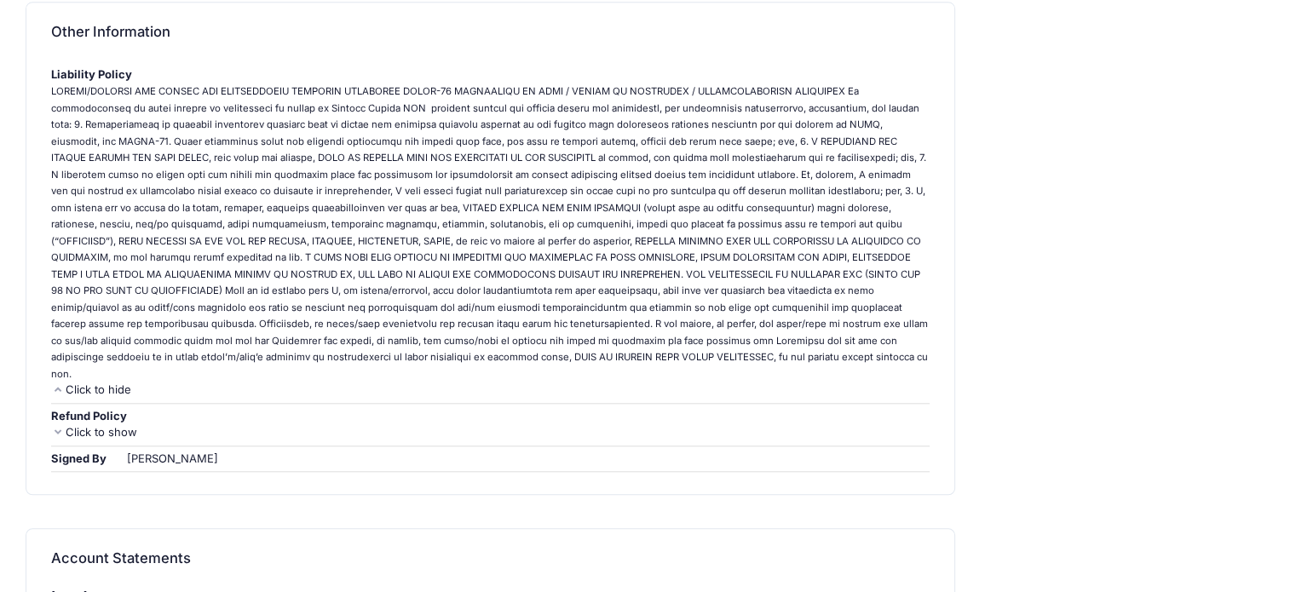
click at [65, 424] on div "Click to show" at bounding box center [490, 432] width 878 height 17
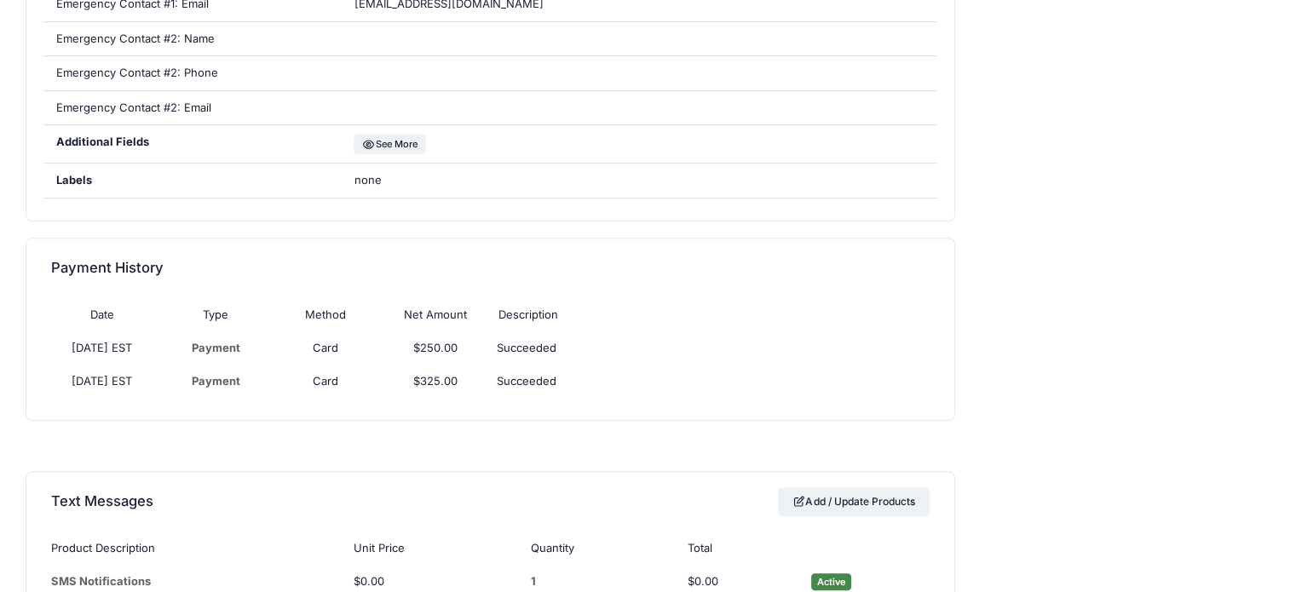
scroll to position [836, 0]
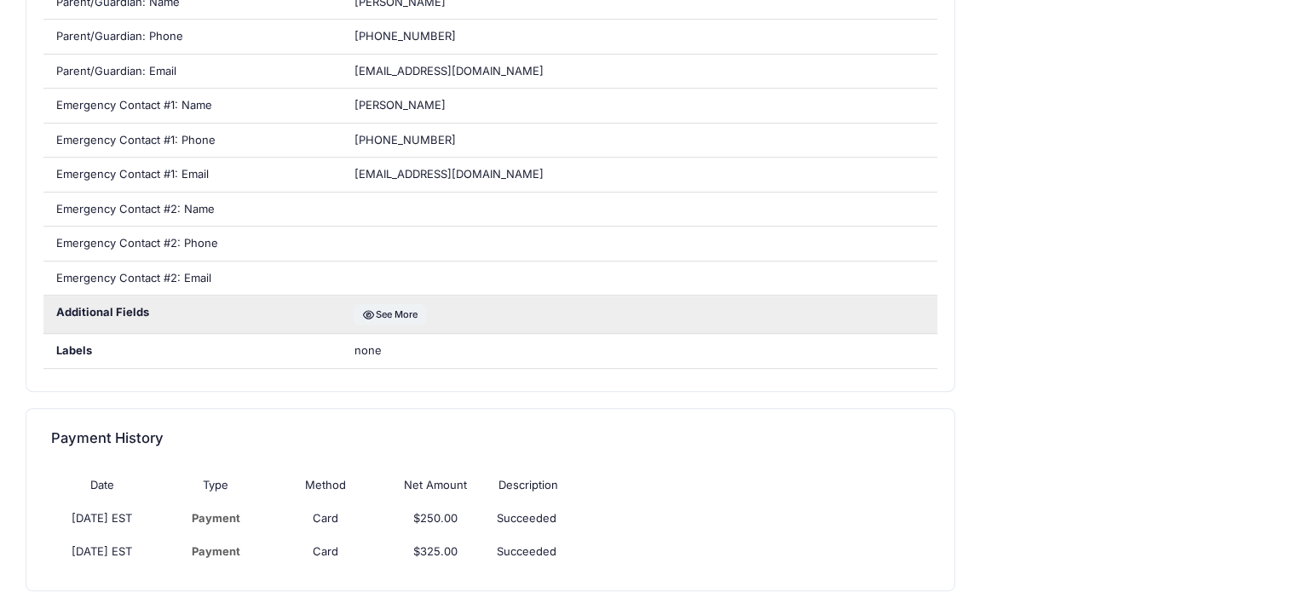
click at [395, 321] on div "See More" at bounding box center [639, 314] width 596 height 37
click at [398, 316] on button "See More" at bounding box center [390, 314] width 72 height 20
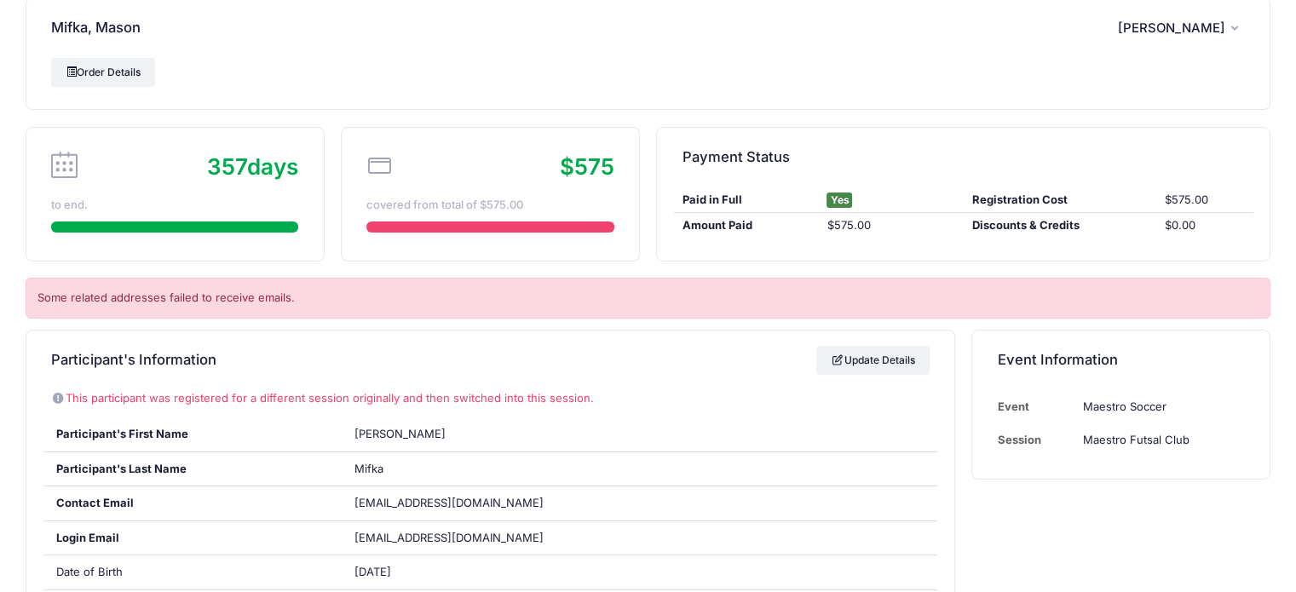
scroll to position [0, 0]
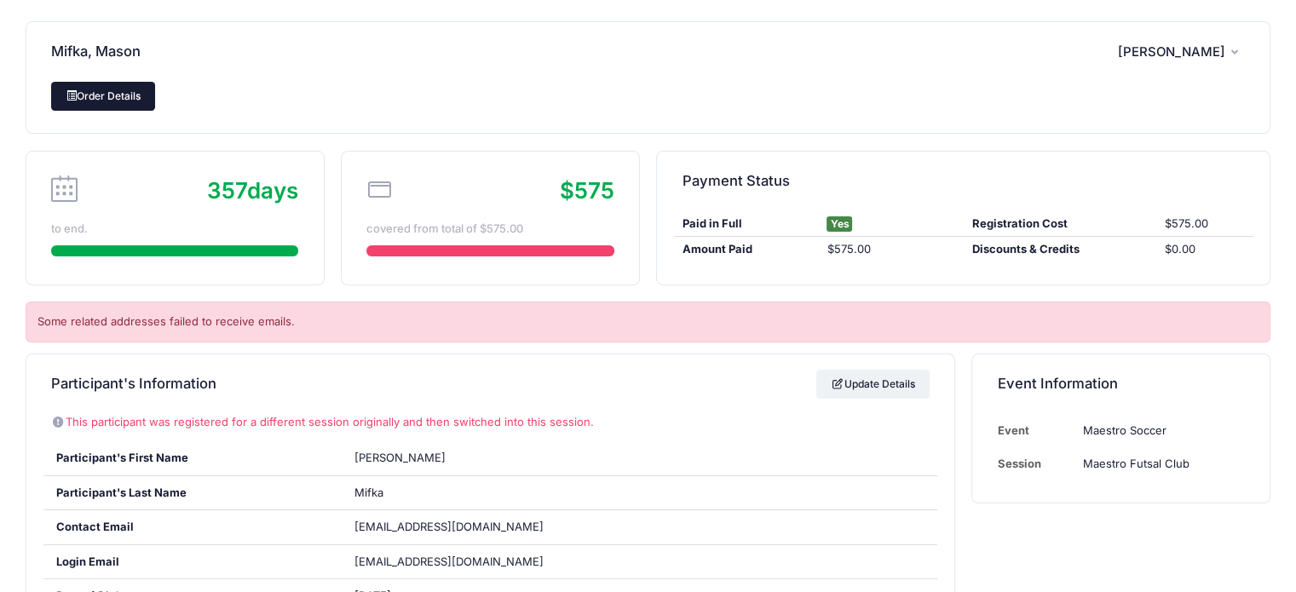
click at [105, 88] on link "Order Details" at bounding box center [103, 96] width 104 height 29
